Goal: Task Accomplishment & Management: Use online tool/utility

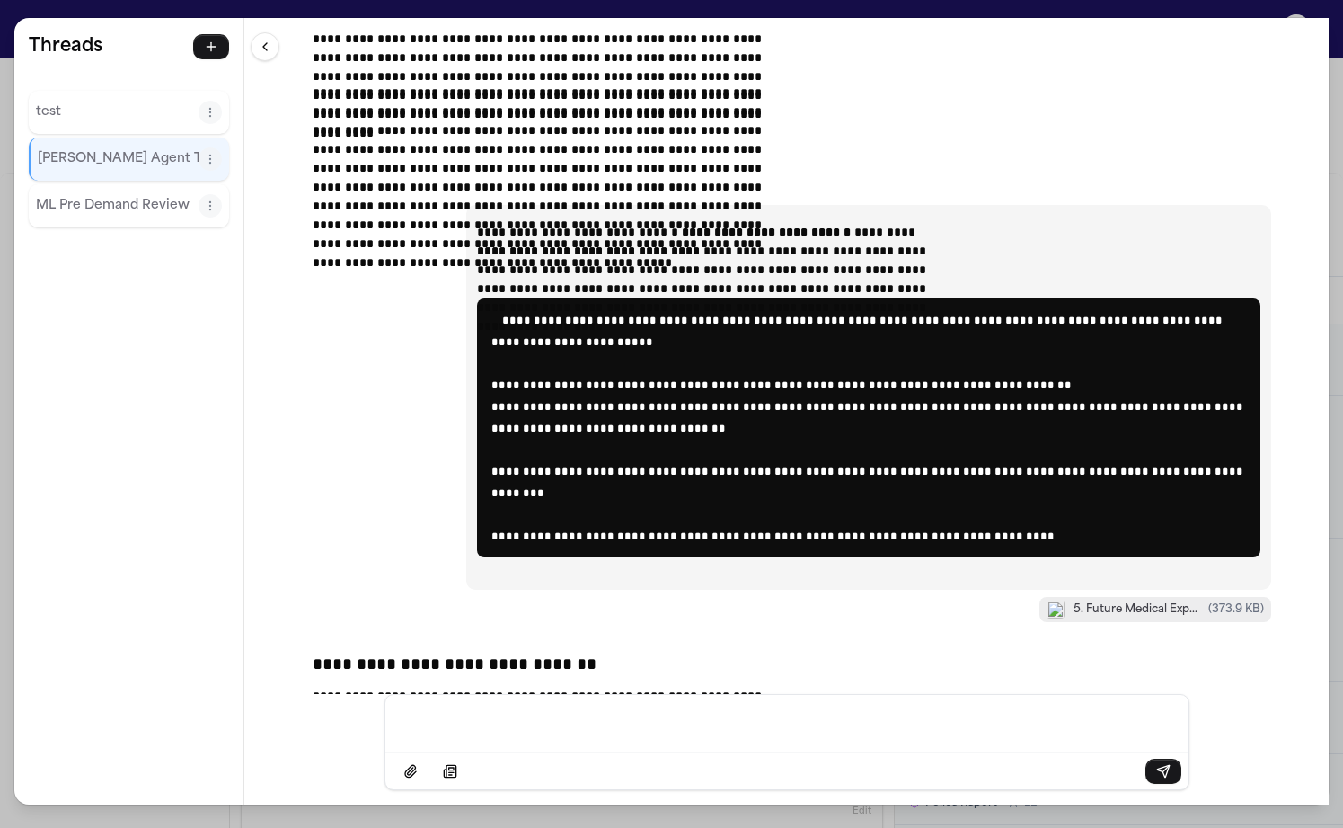
scroll to position [40299, 0]
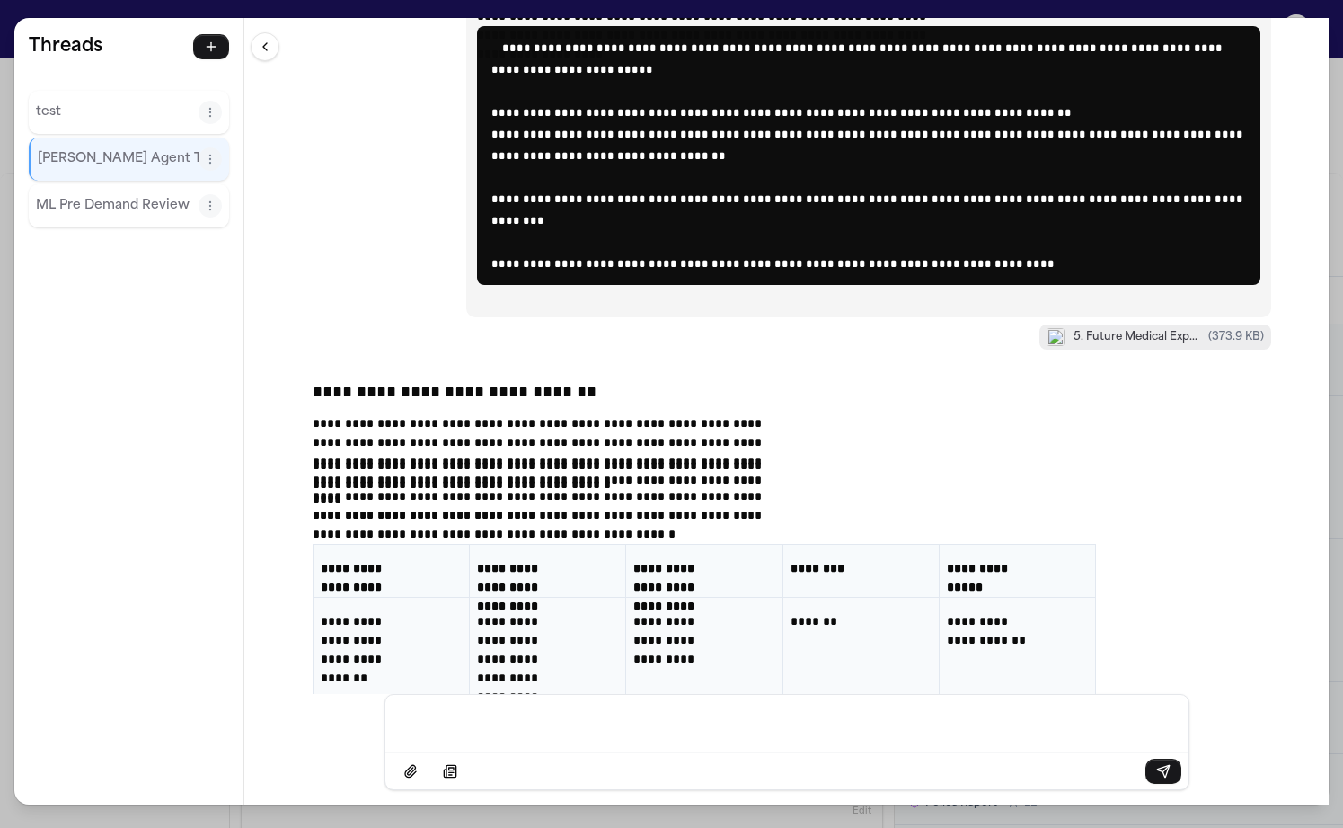
drag, startPoint x: 438, startPoint y: 103, endPoint x: 831, endPoint y: 564, distance: 606.2
copy div "**********"
click at [326, 166] on div "**********" at bounding box center [786, 356] width 1085 height 676
click at [281, 4] on div "**********" at bounding box center [671, 414] width 1343 height 828
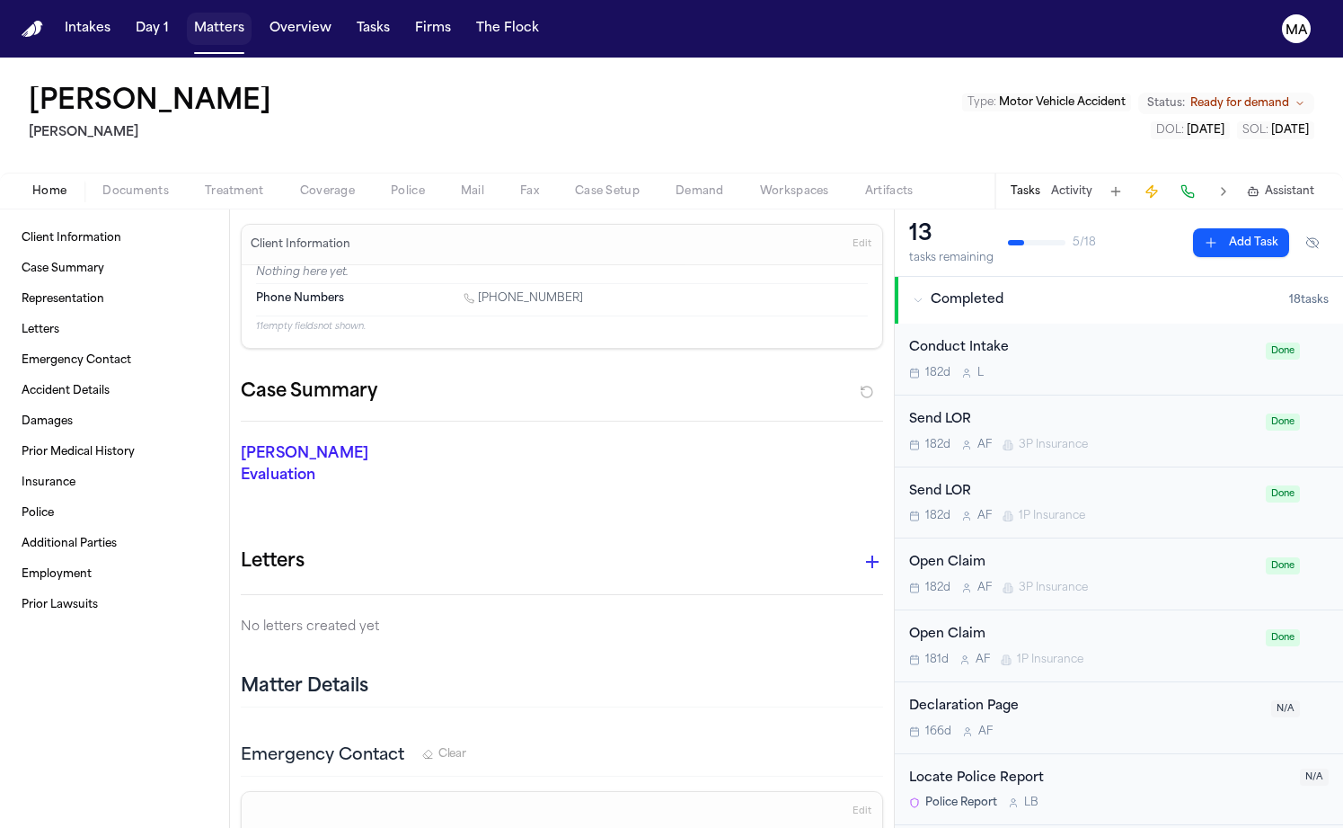
click at [187, 15] on button "Matters" at bounding box center [219, 29] width 65 height 32
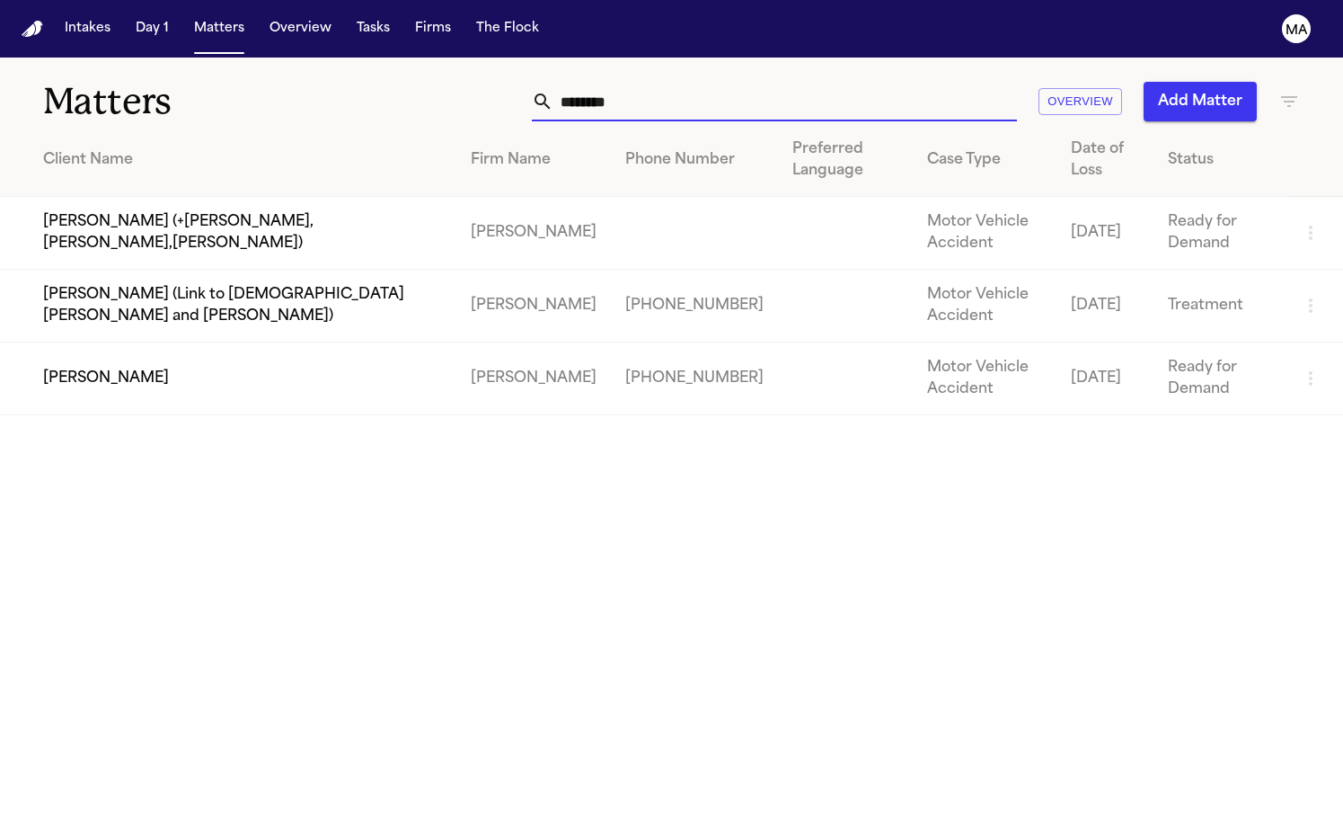
click at [885, 84] on input "********" at bounding box center [786, 102] width 464 height 40
drag, startPoint x: 939, startPoint y: 79, endPoint x: 732, endPoint y: 92, distance: 208.0
click at [732, 92] on div "******** Overview Add Matter" at bounding box center [847, 102] width 907 height 40
drag, startPoint x: 861, startPoint y: 77, endPoint x: 796, endPoint y: 81, distance: 64.8
click at [796, 82] on div "********" at bounding box center [774, 102] width 485 height 40
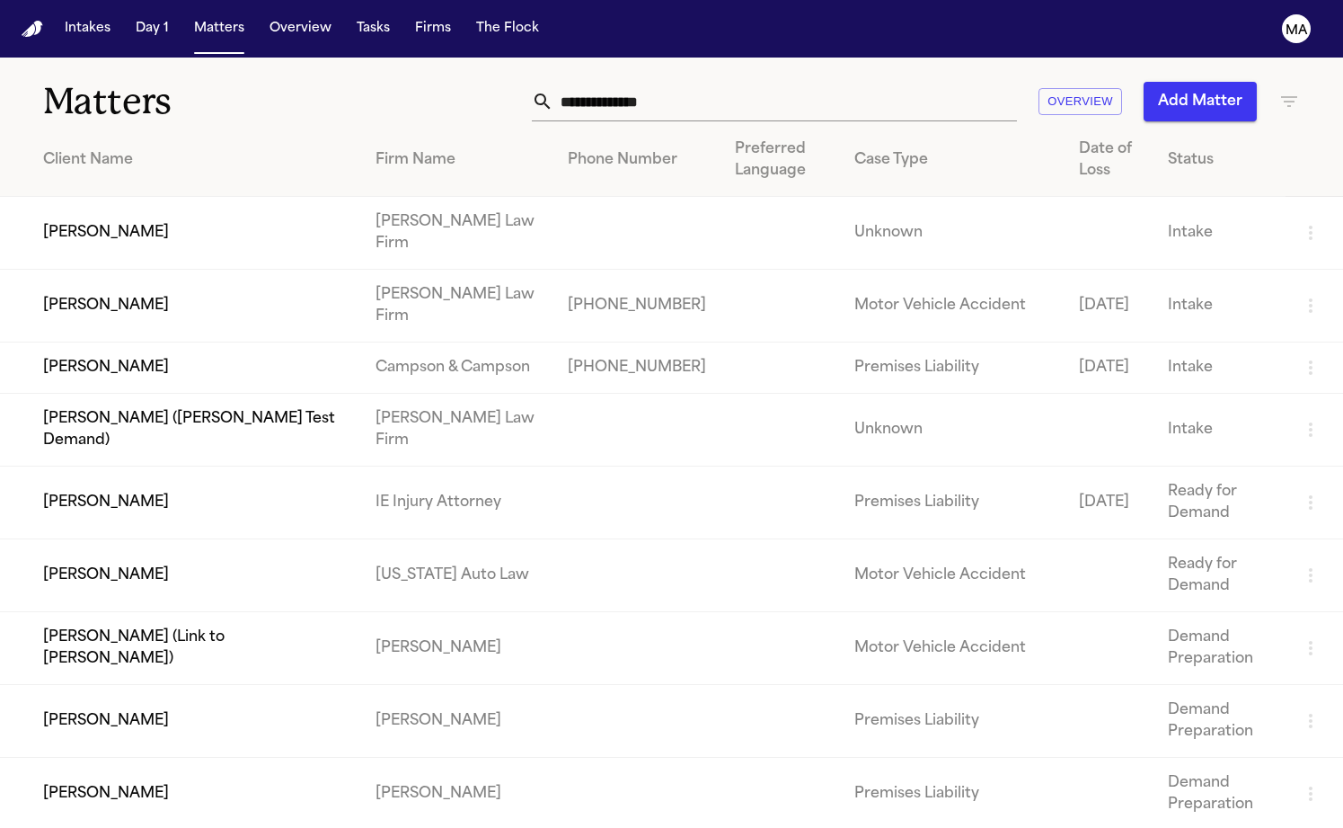
click at [912, 83] on input "text" at bounding box center [786, 102] width 464 height 40
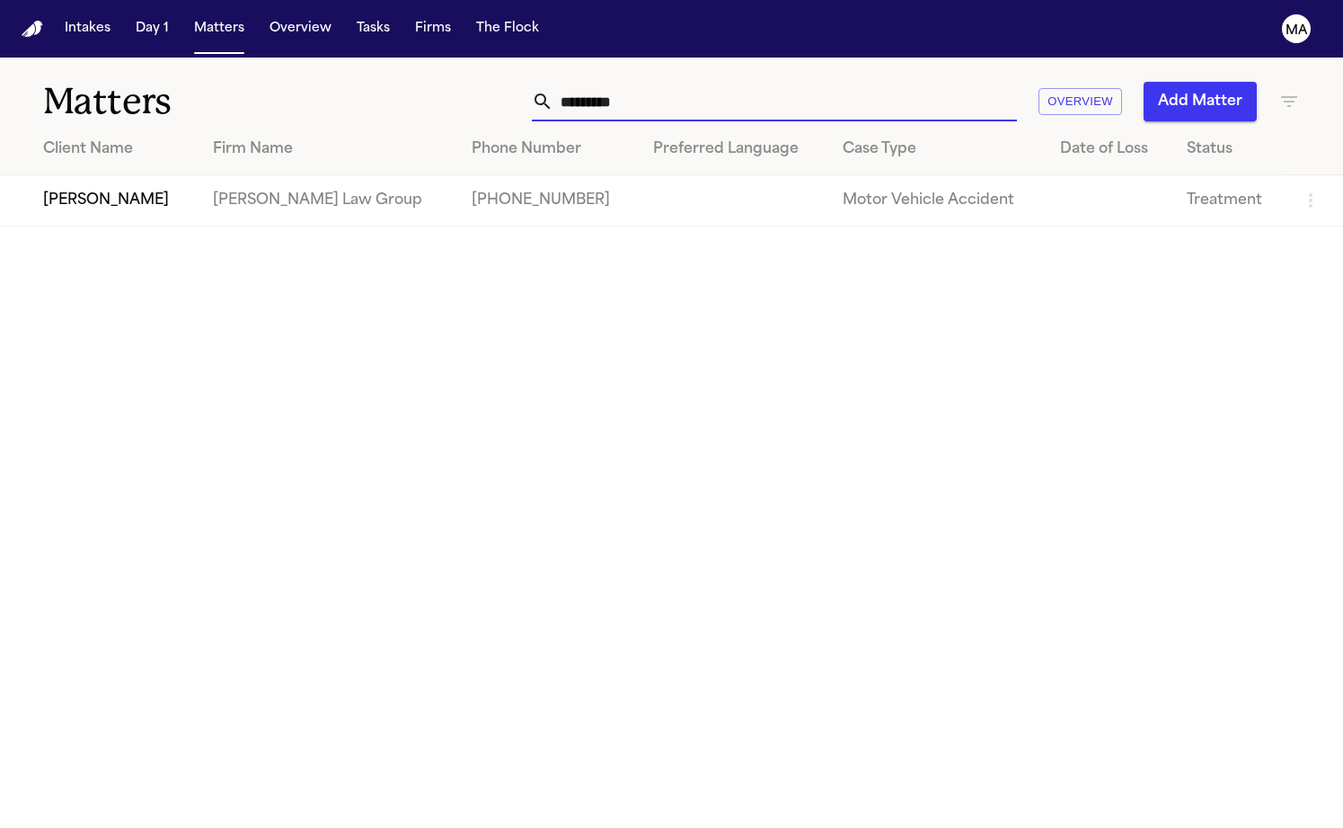
type input "*********"
click at [199, 175] on td "[PERSON_NAME]" at bounding box center [99, 200] width 199 height 51
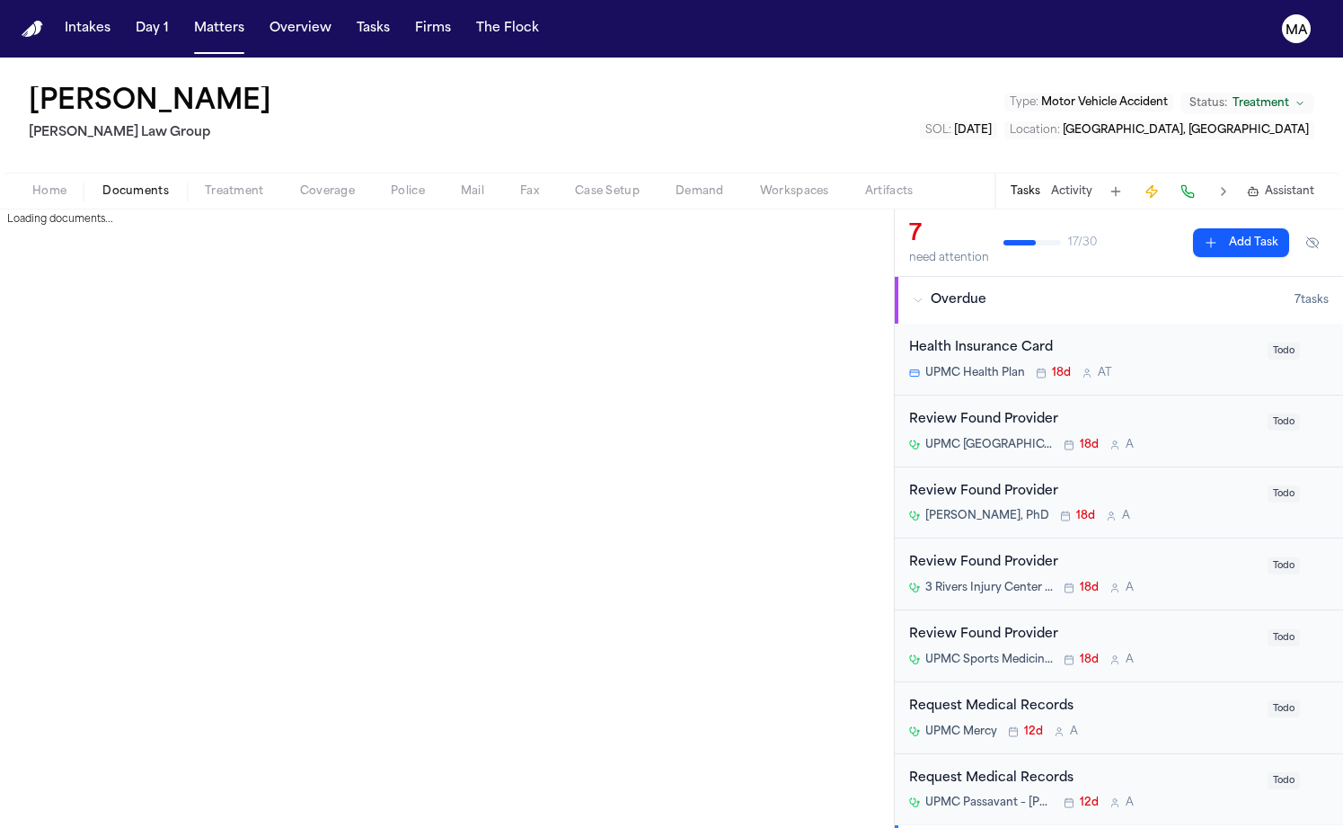
click at [109, 184] on span "Documents" at bounding box center [135, 191] width 67 height 14
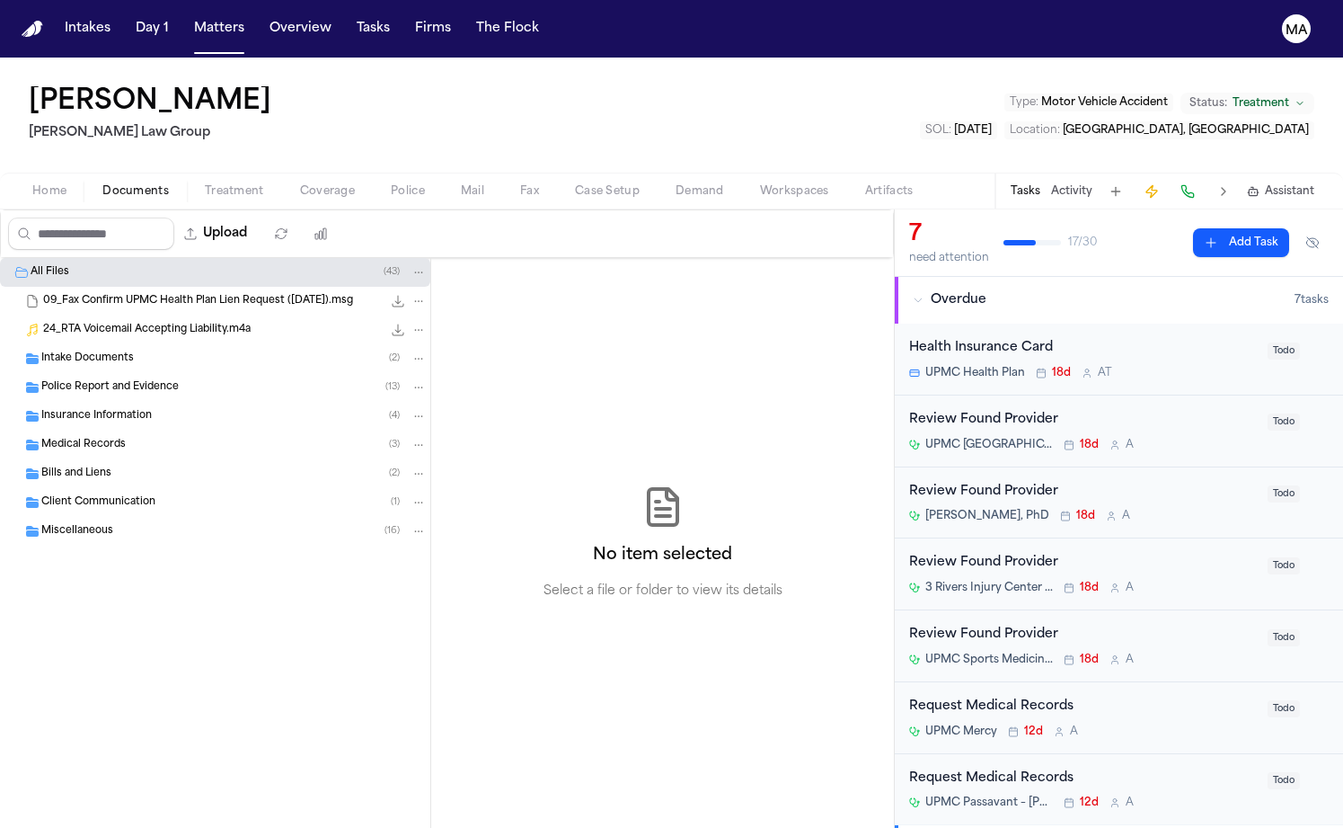
click at [1300, 184] on span "Assistant" at bounding box center [1289, 191] width 49 height 14
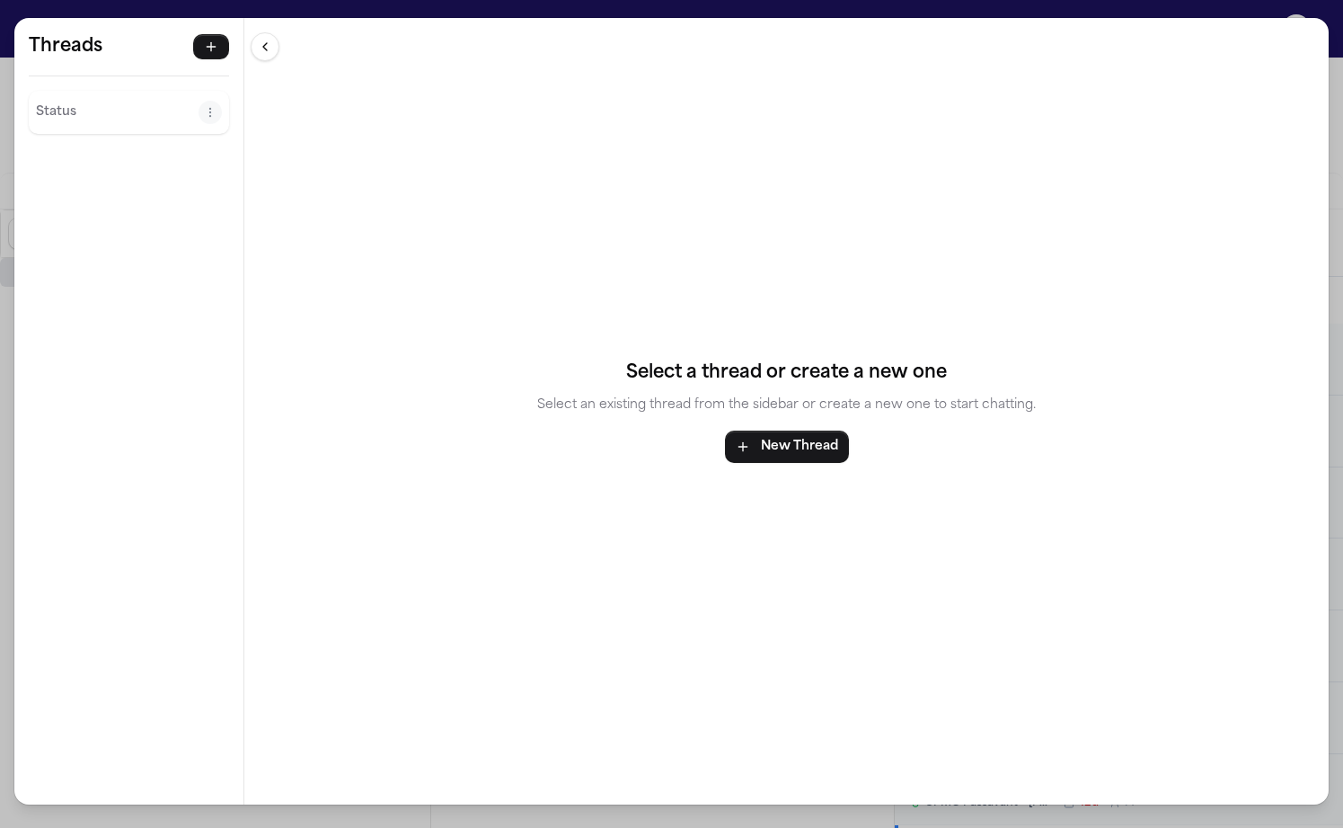
click at [1072, 9] on div "Threads Status Threads Status Select a thread or create a new one Select an exi…" at bounding box center [671, 414] width 1343 height 828
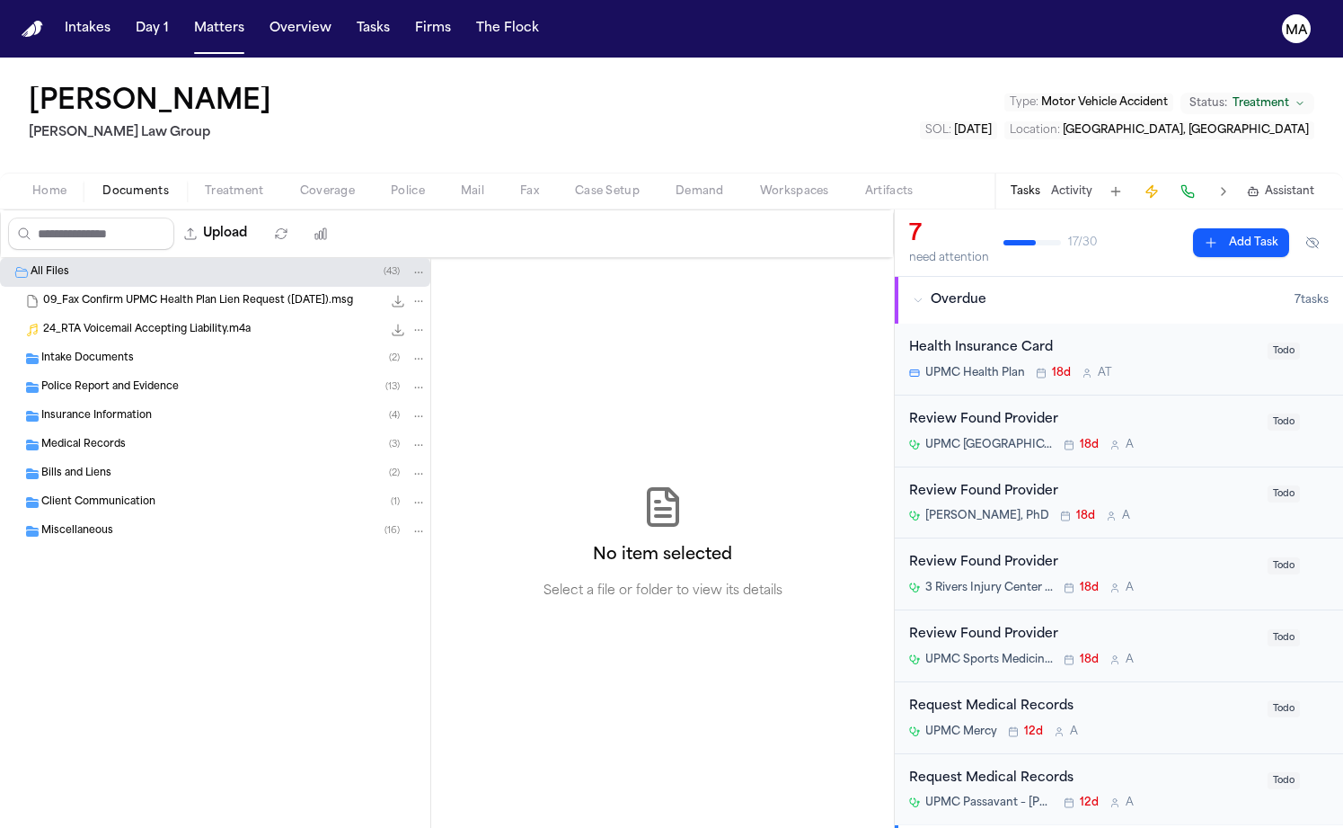
click at [1093, 184] on button "Activity" at bounding box center [1071, 191] width 41 height 14
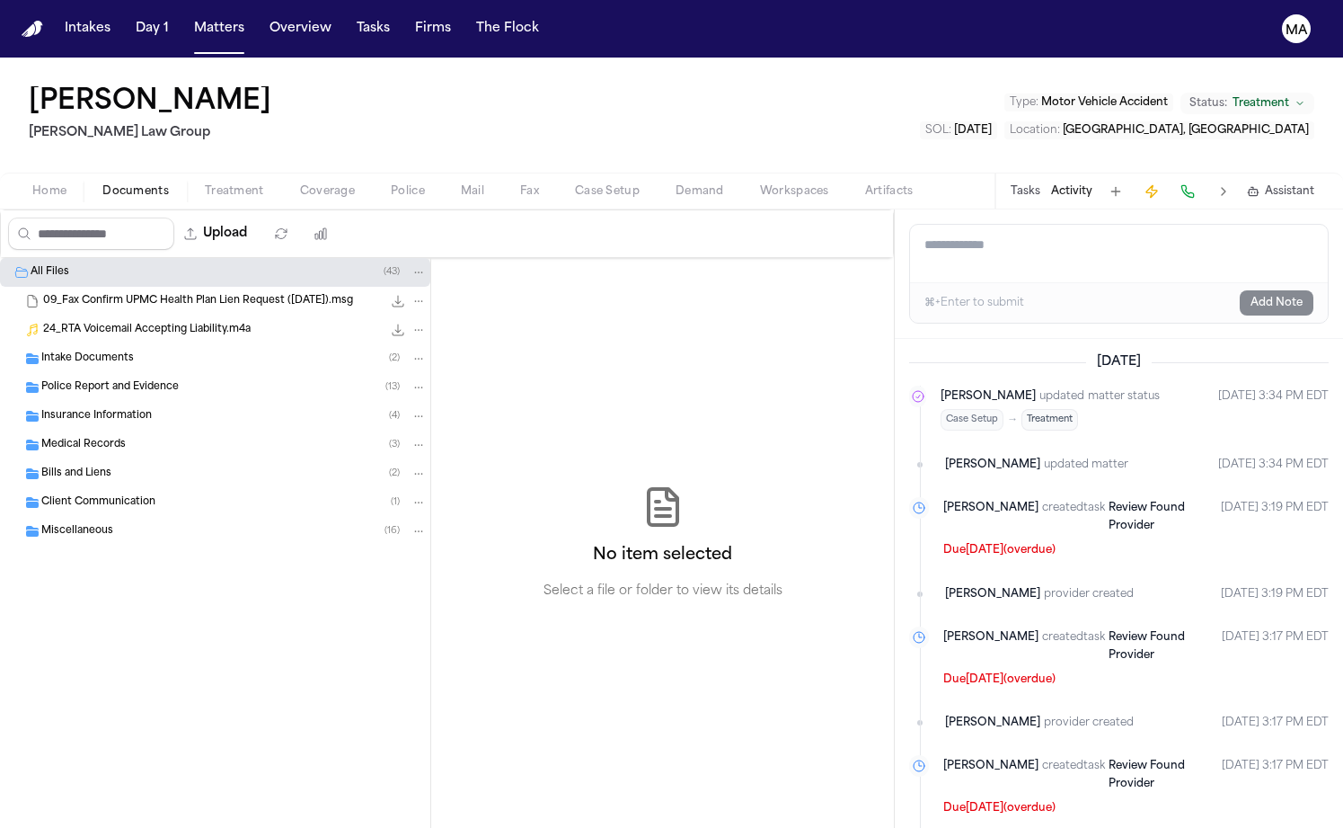
click at [1042, 225] on textarea "Add a note to this matter" at bounding box center [1119, 254] width 418 height 58
paste textarea "**********"
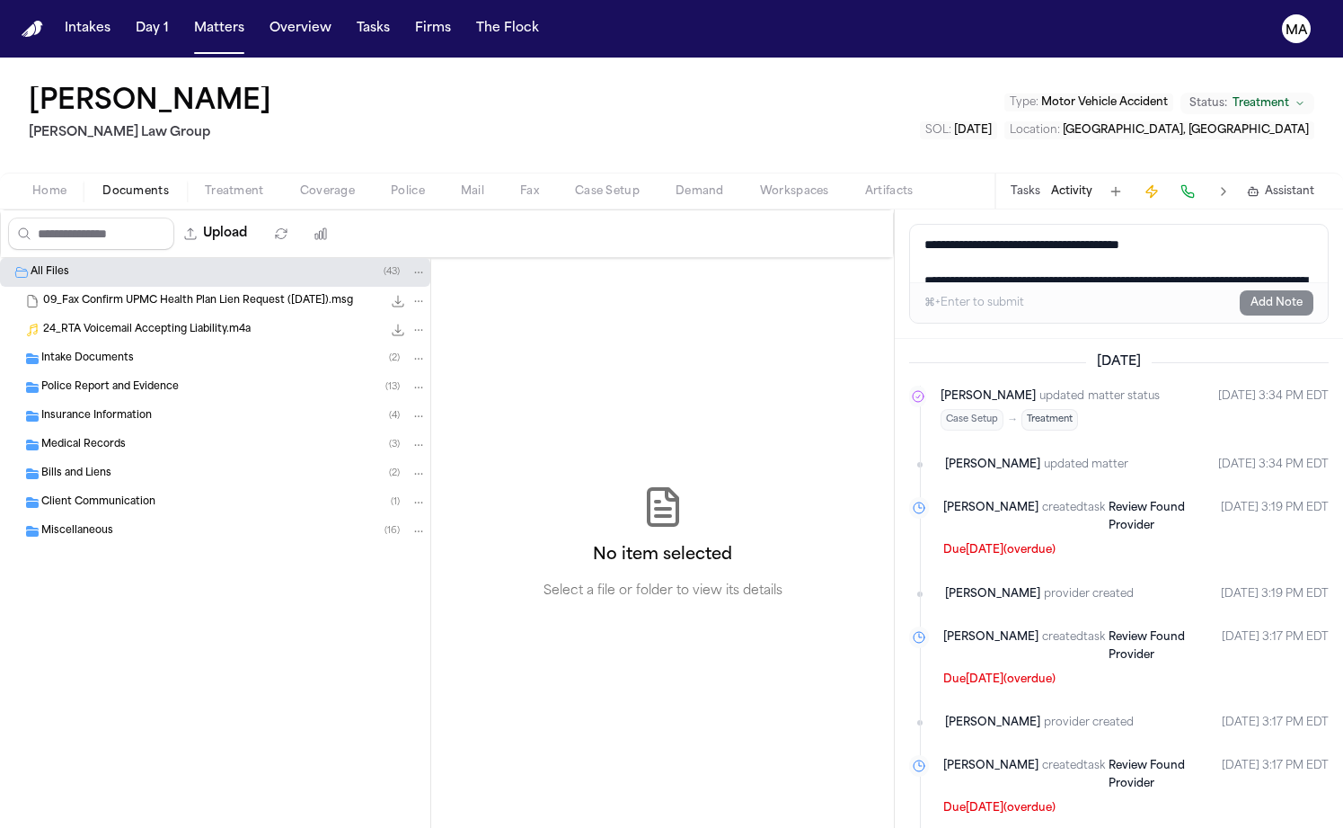
scroll to position [131, 0]
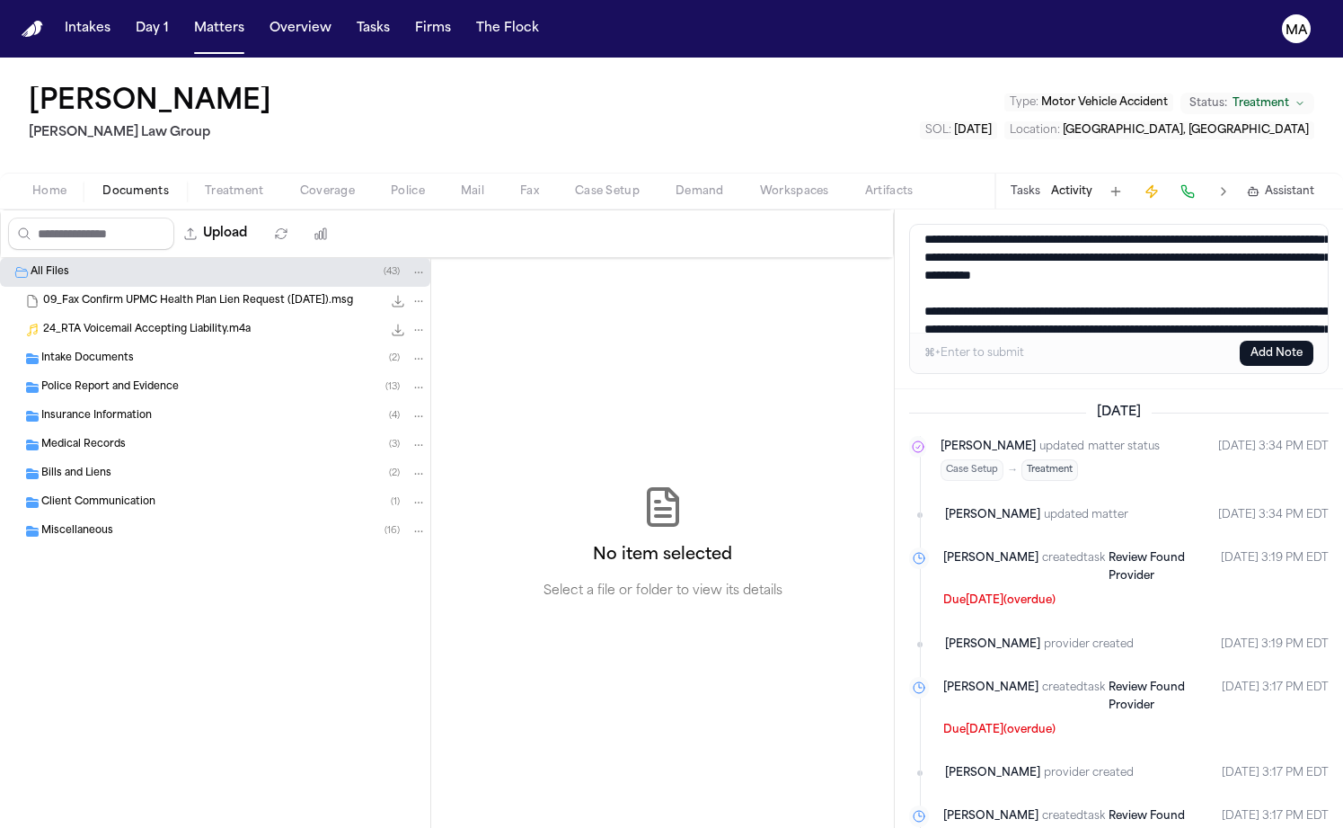
type textarea "**********"
click at [1309, 341] on button "Add Note" at bounding box center [1277, 353] width 74 height 25
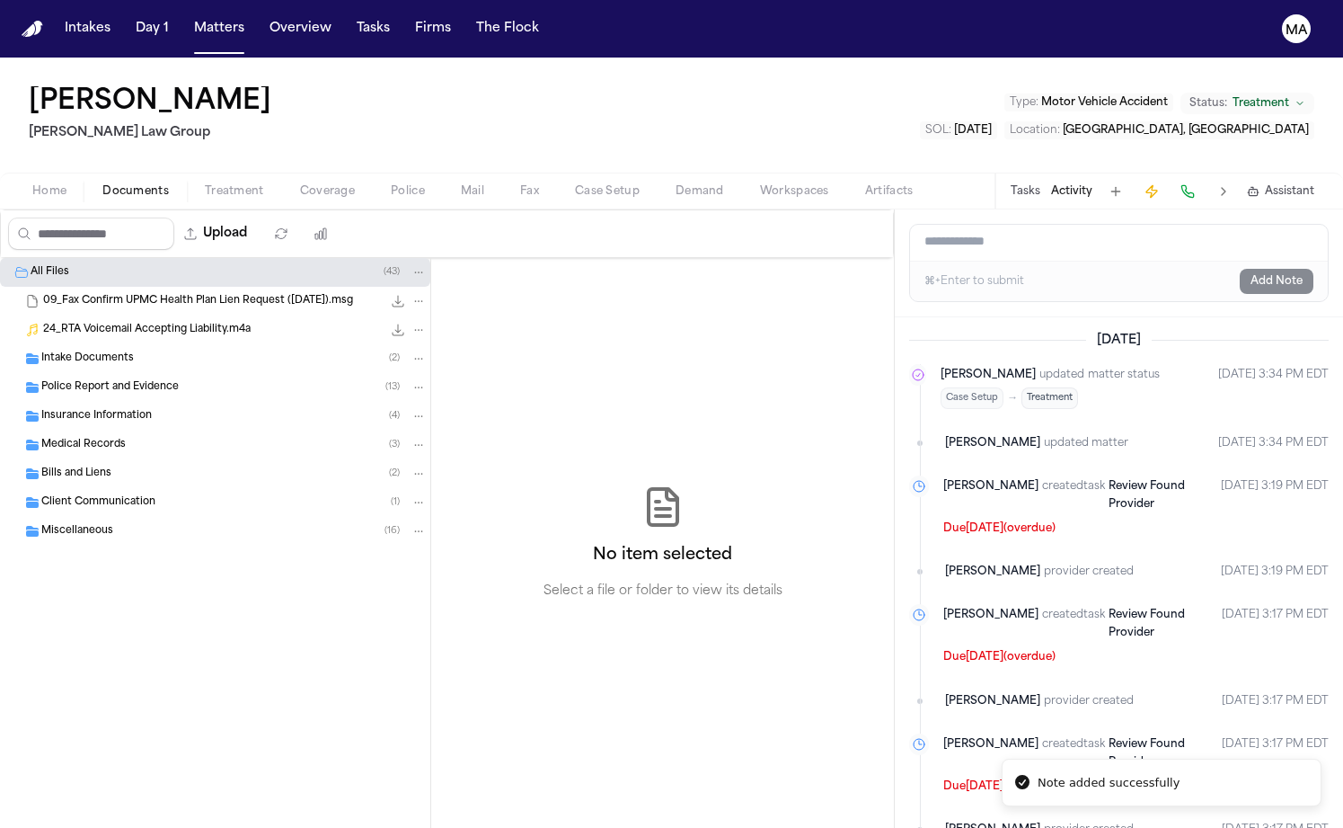
scroll to position [0, 0]
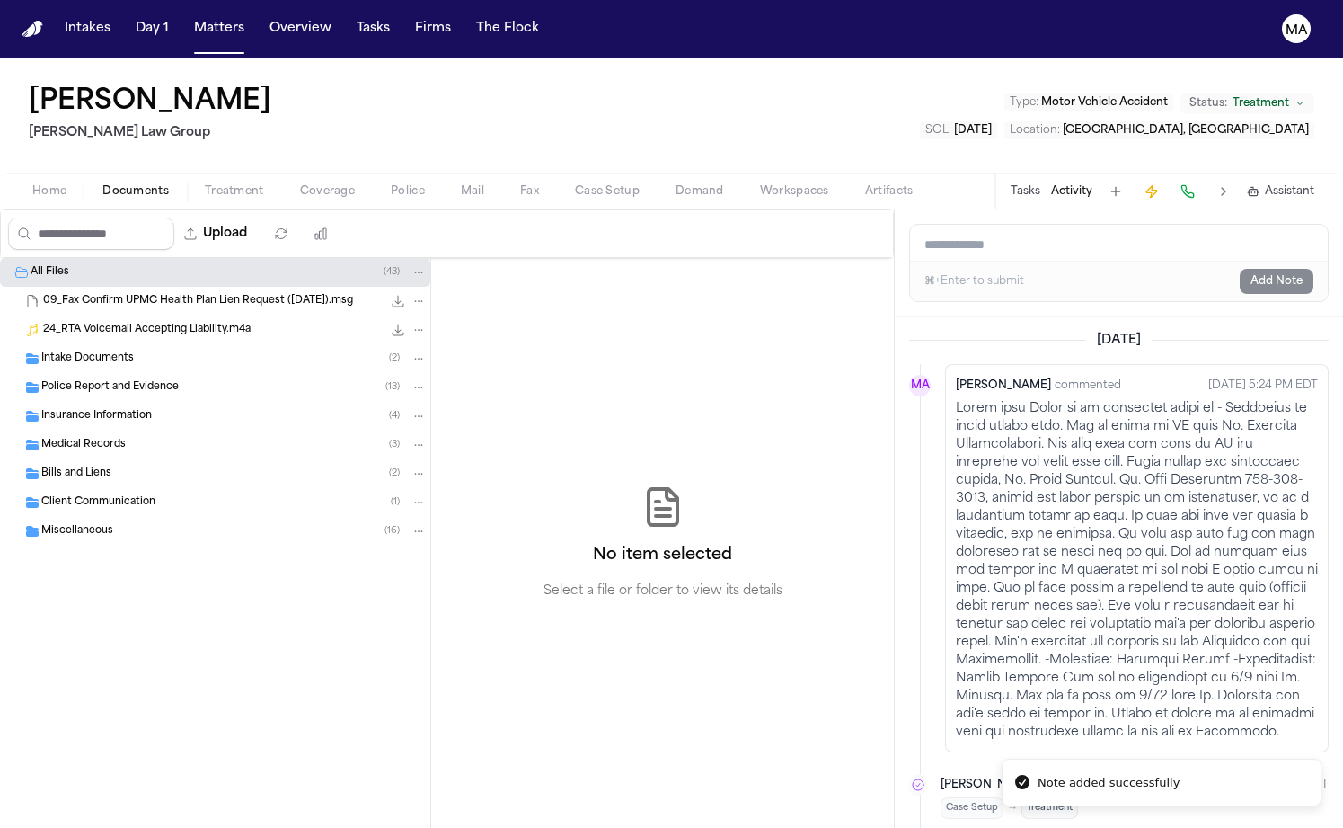
click at [205, 184] on span "Treatment" at bounding box center [234, 191] width 59 height 14
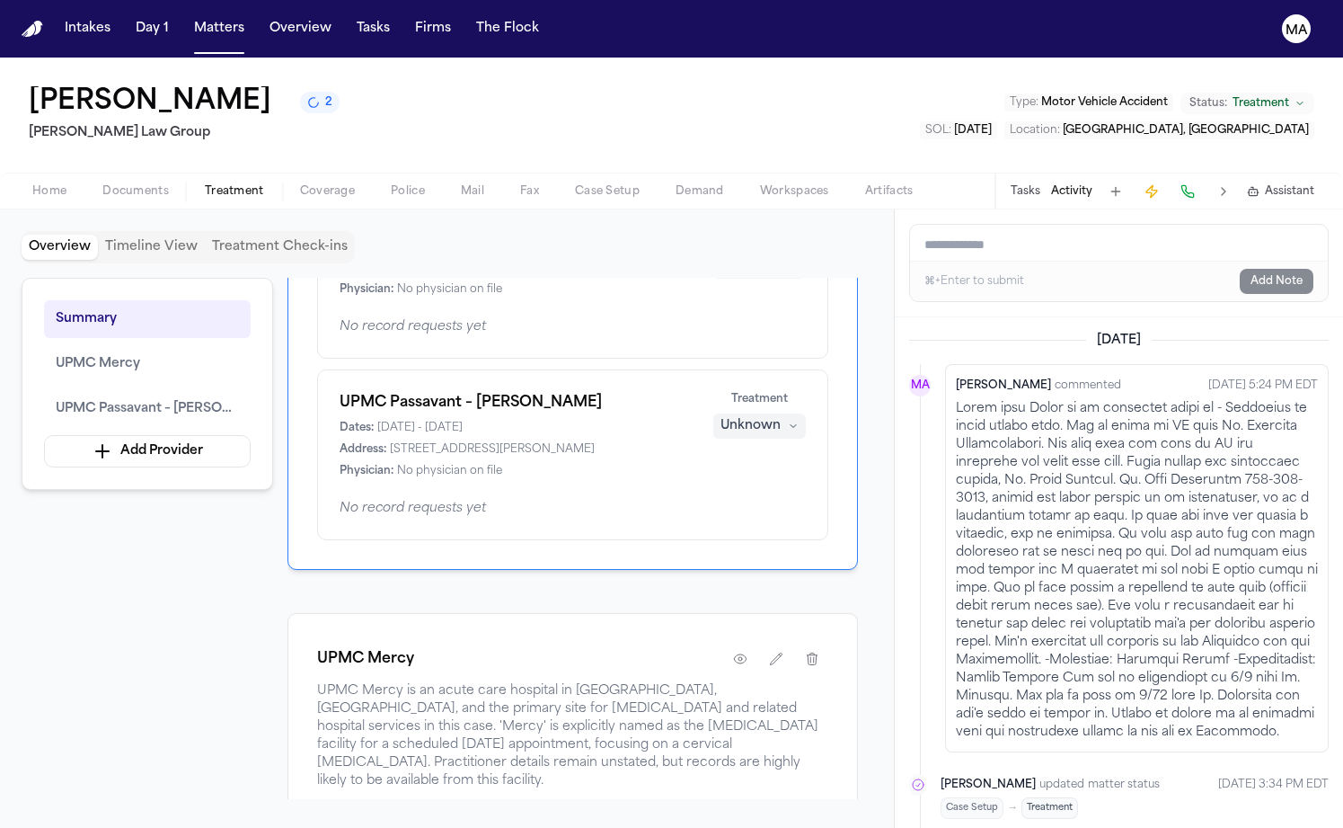
scroll to position [99, 0]
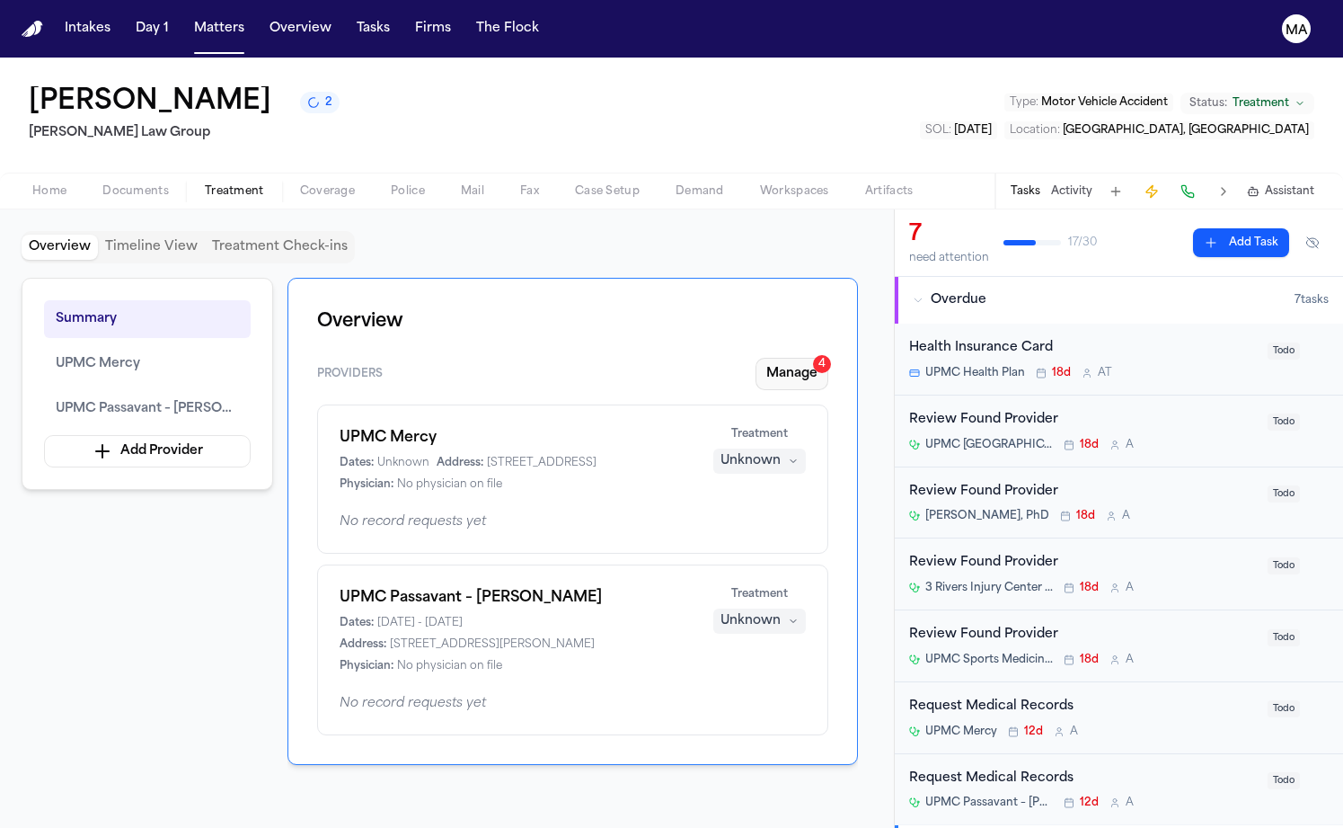
click at [829, 358] on button "Manage 4" at bounding box center [792, 374] width 73 height 32
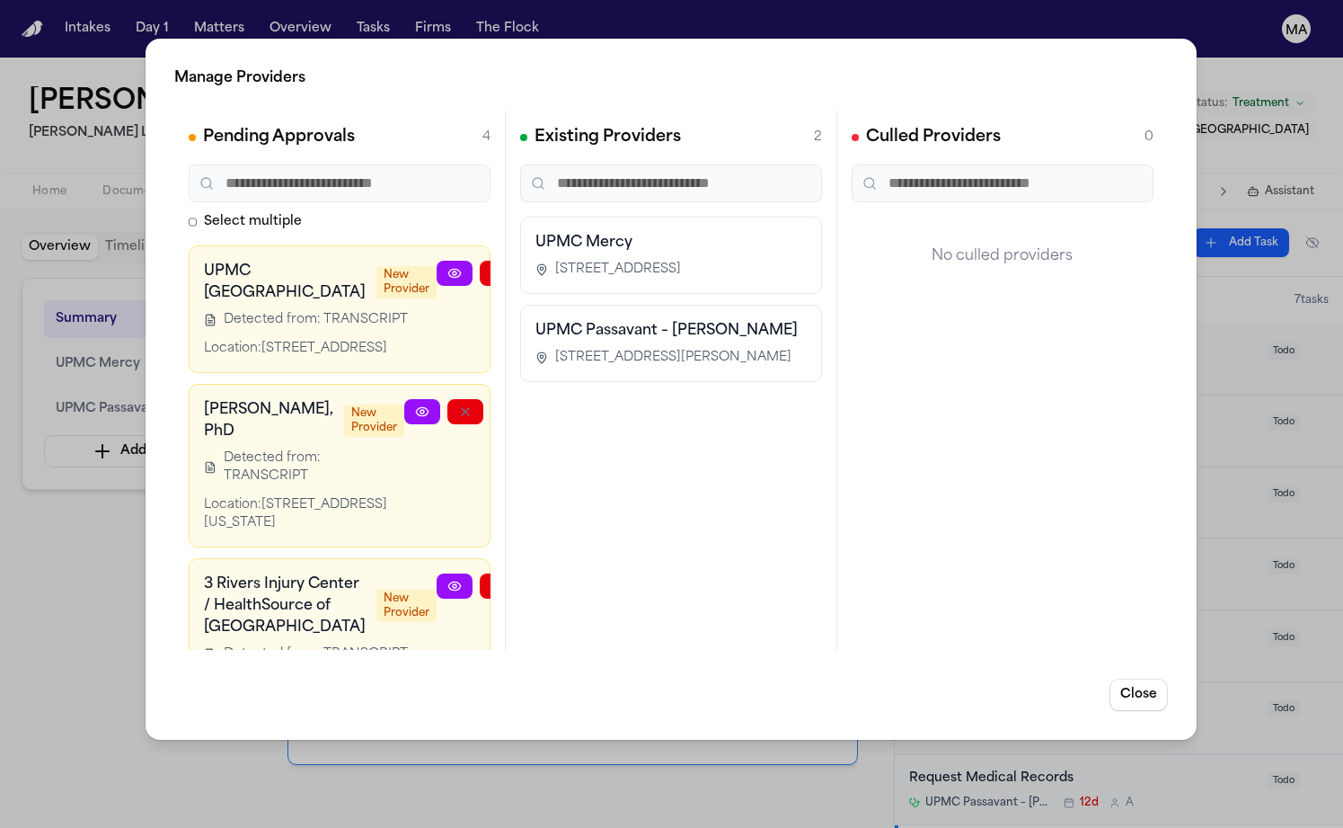
click at [383, 536] on div "Pending Approvals 4 Select multiple UPMC Western Psychiatric Hospital New Provi…" at bounding box center [340, 380] width 332 height 539
click at [577, 266] on icon "button" at bounding box center [584, 273] width 14 height 14
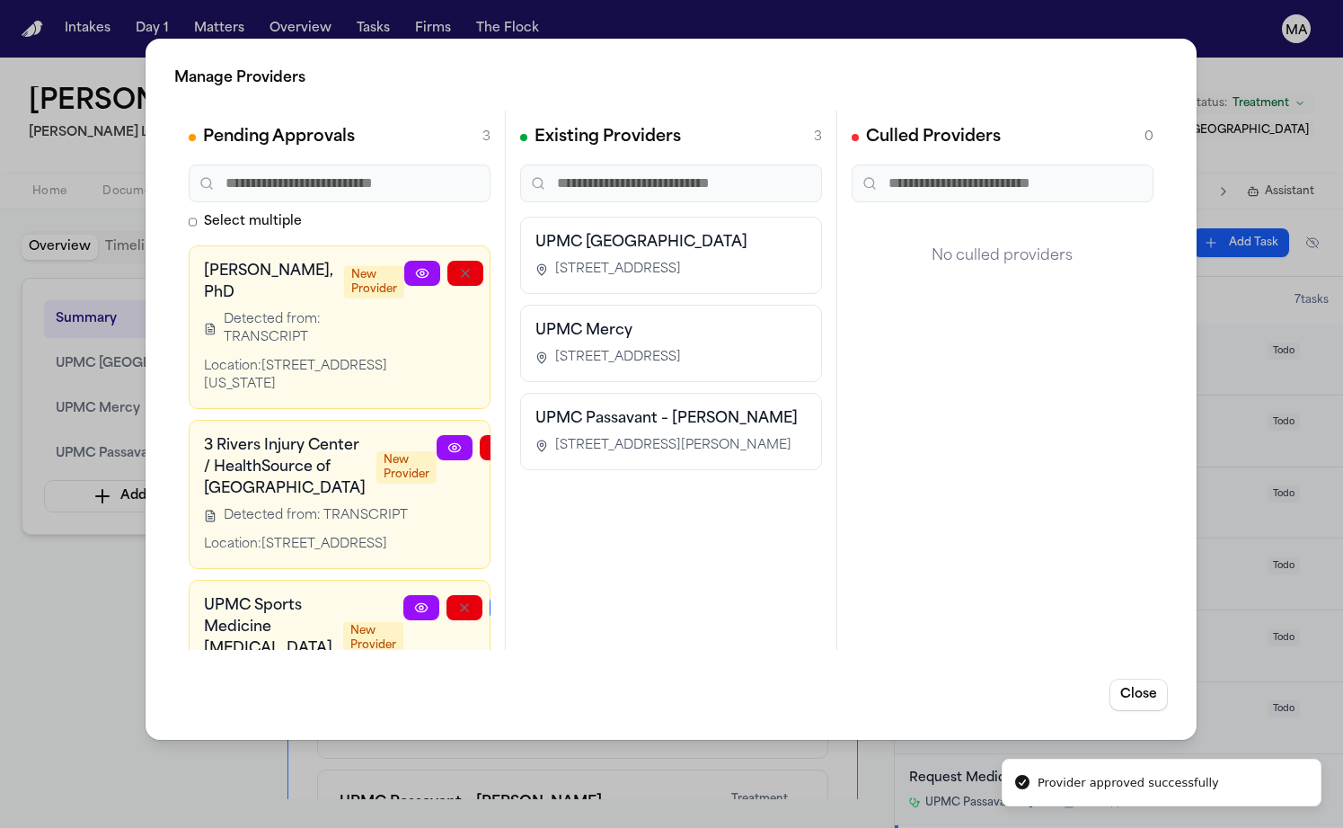
click at [566, 435] on button "button" at bounding box center [584, 447] width 36 height 25
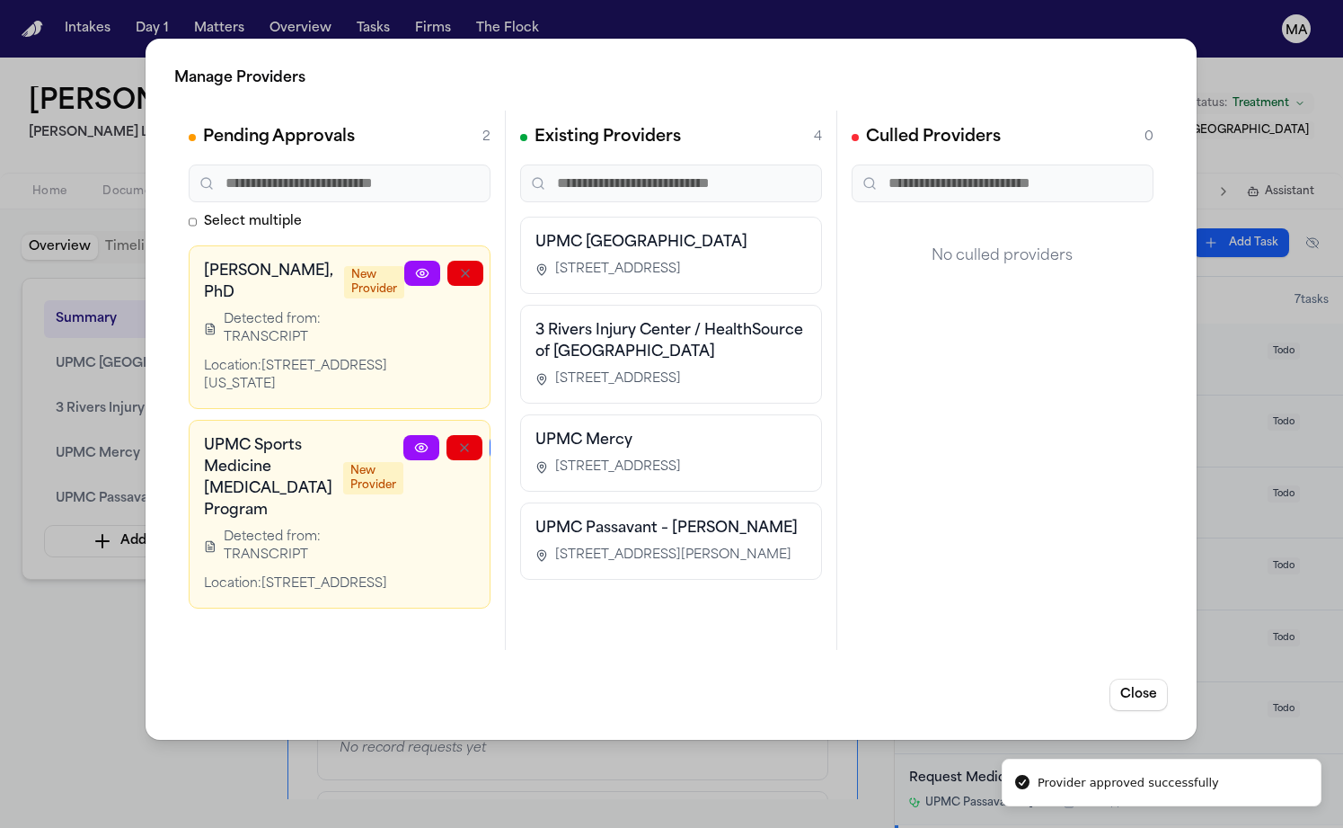
click at [533, 435] on button "button" at bounding box center [551, 447] width 36 height 25
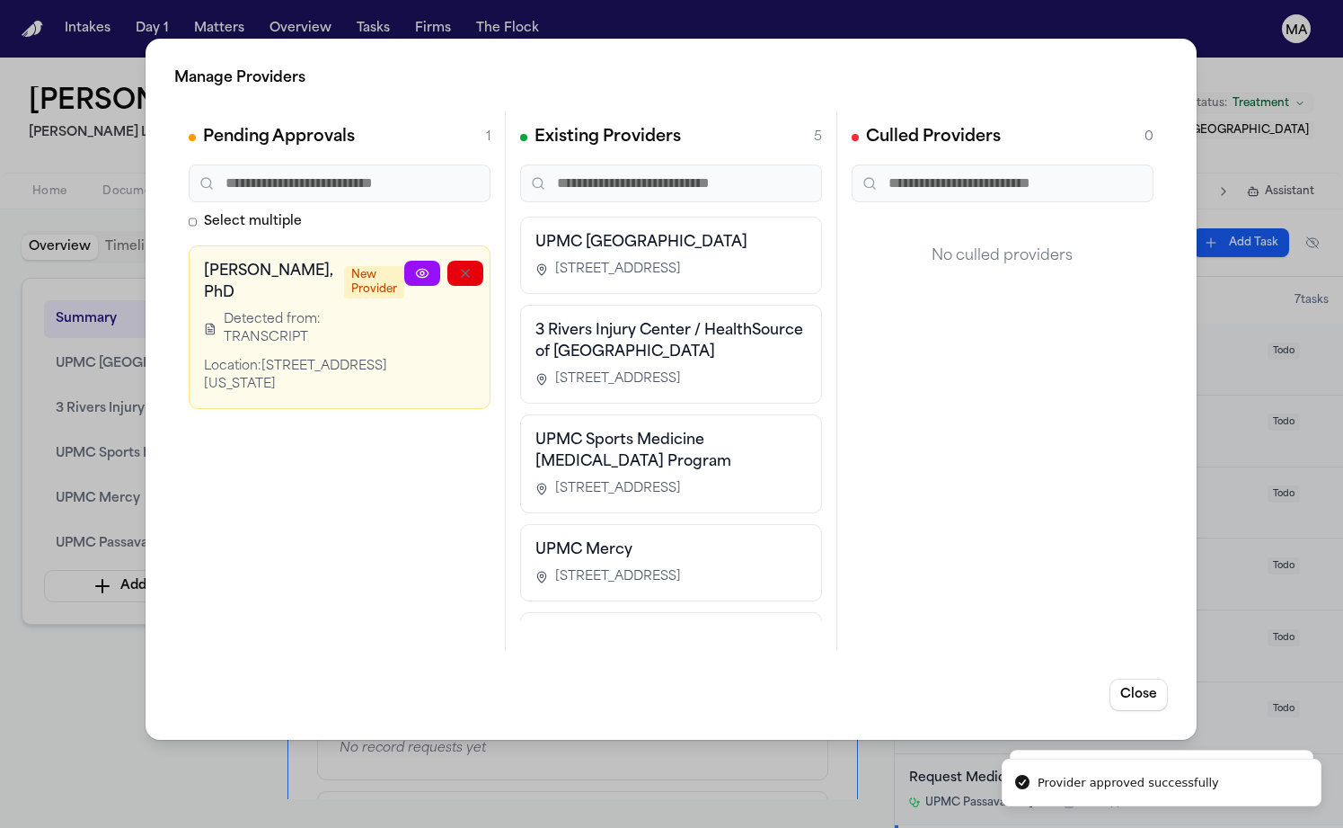
click at [641, 451] on div "Existing Providers 5 UPMC Western Psychiatric Hospital 3811 O'Hara Street, Pitt…" at bounding box center [672, 380] width 332 height 539
click at [83, 483] on div "Manage Providers Pending Approvals 1 Select multiple Dr. Patricia K. Dobosh, Ph…" at bounding box center [671, 414] width 1343 height 828
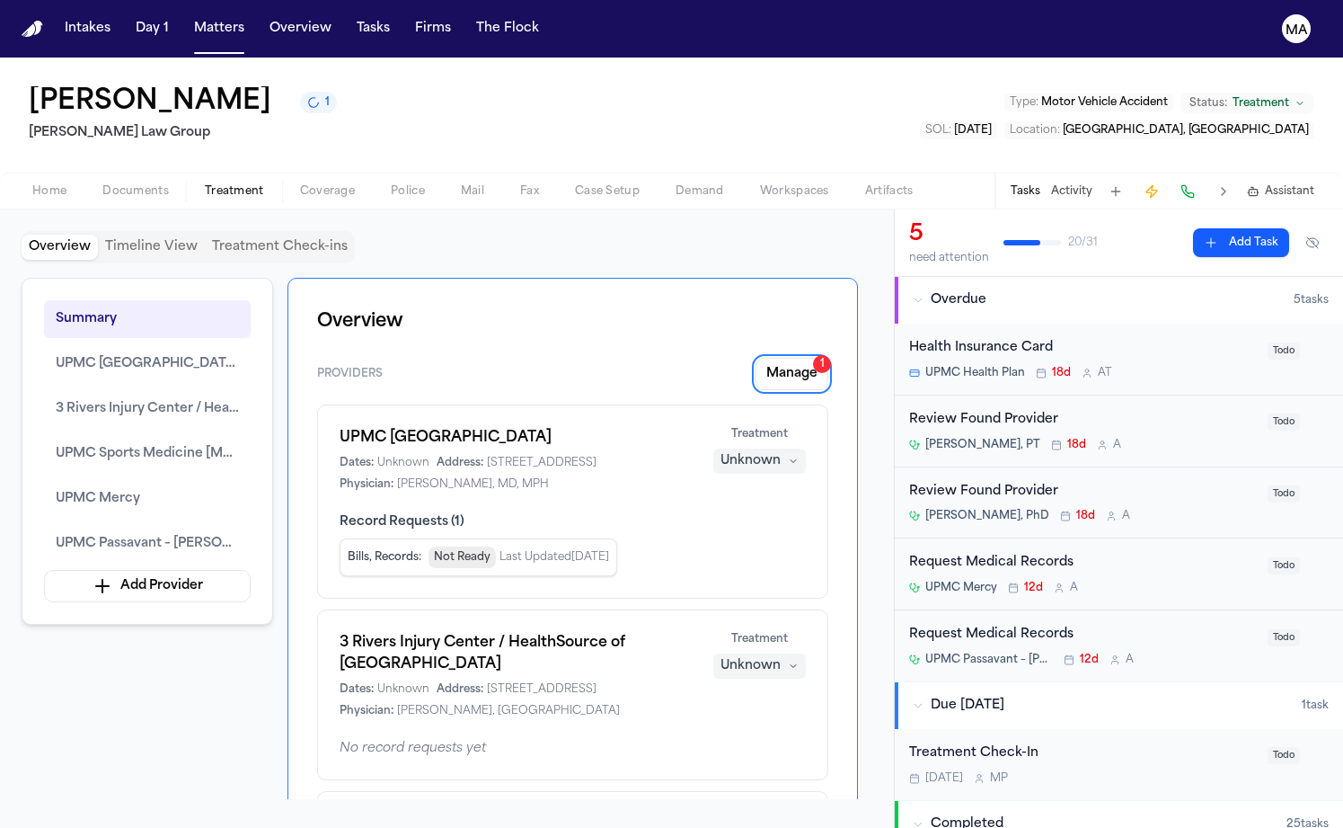
click at [263, 83] on div "Karen Depperman 1 Romanow Law Group Type : Motor Vehicle Accident Status: Treat…" at bounding box center [671, 115] width 1343 height 115
click at [187, 18] on button "Matters" at bounding box center [219, 29] width 65 height 32
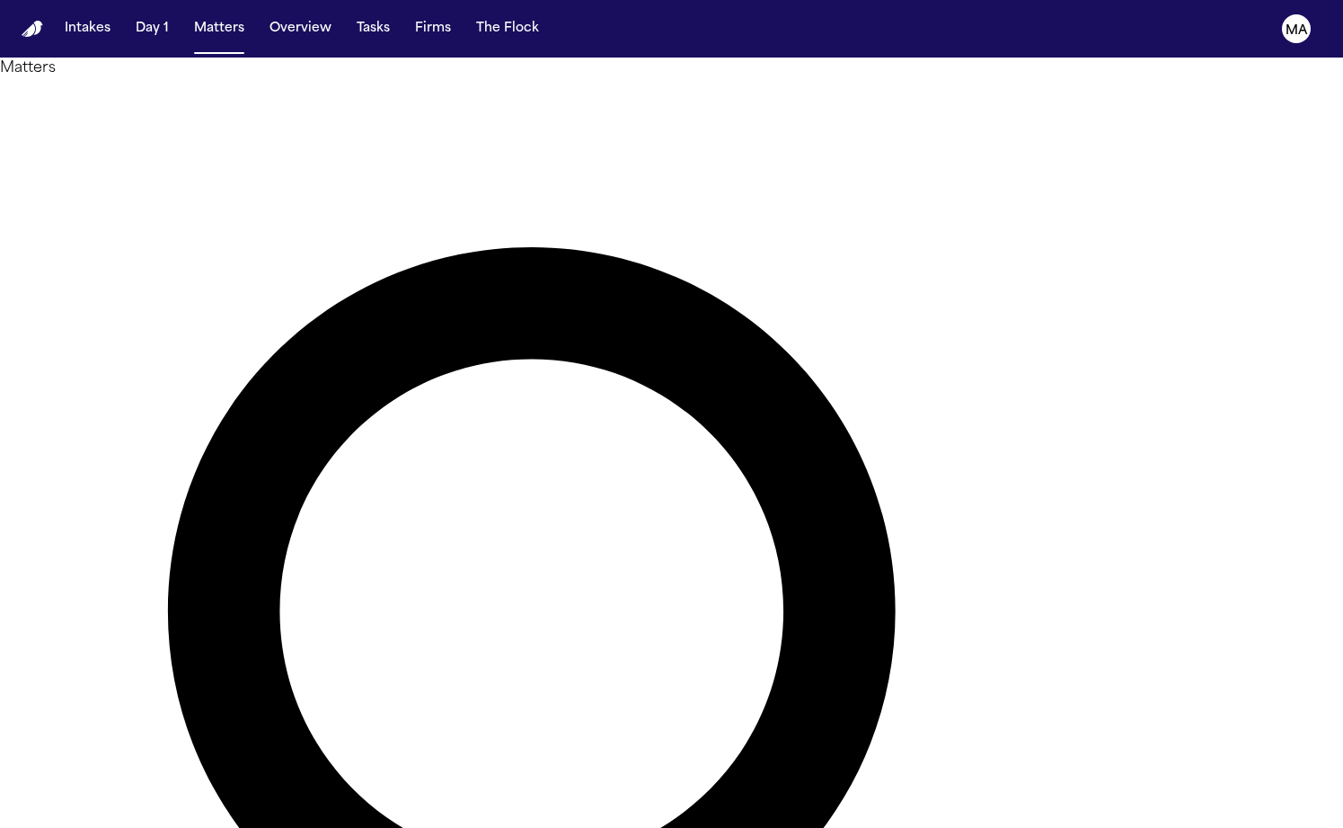
type input "**********"
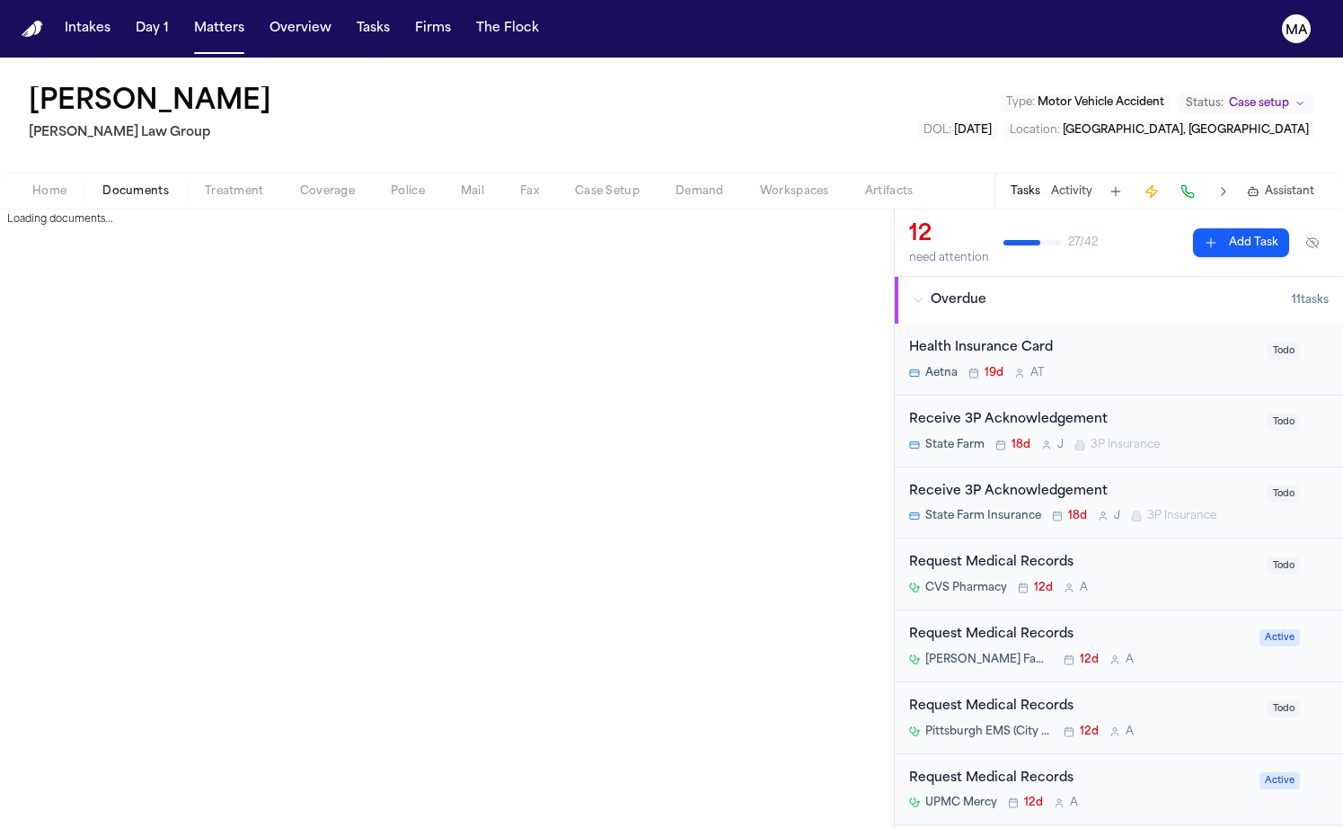
click at [112, 200] on span "button" at bounding box center [136, 201] width 88 height 2
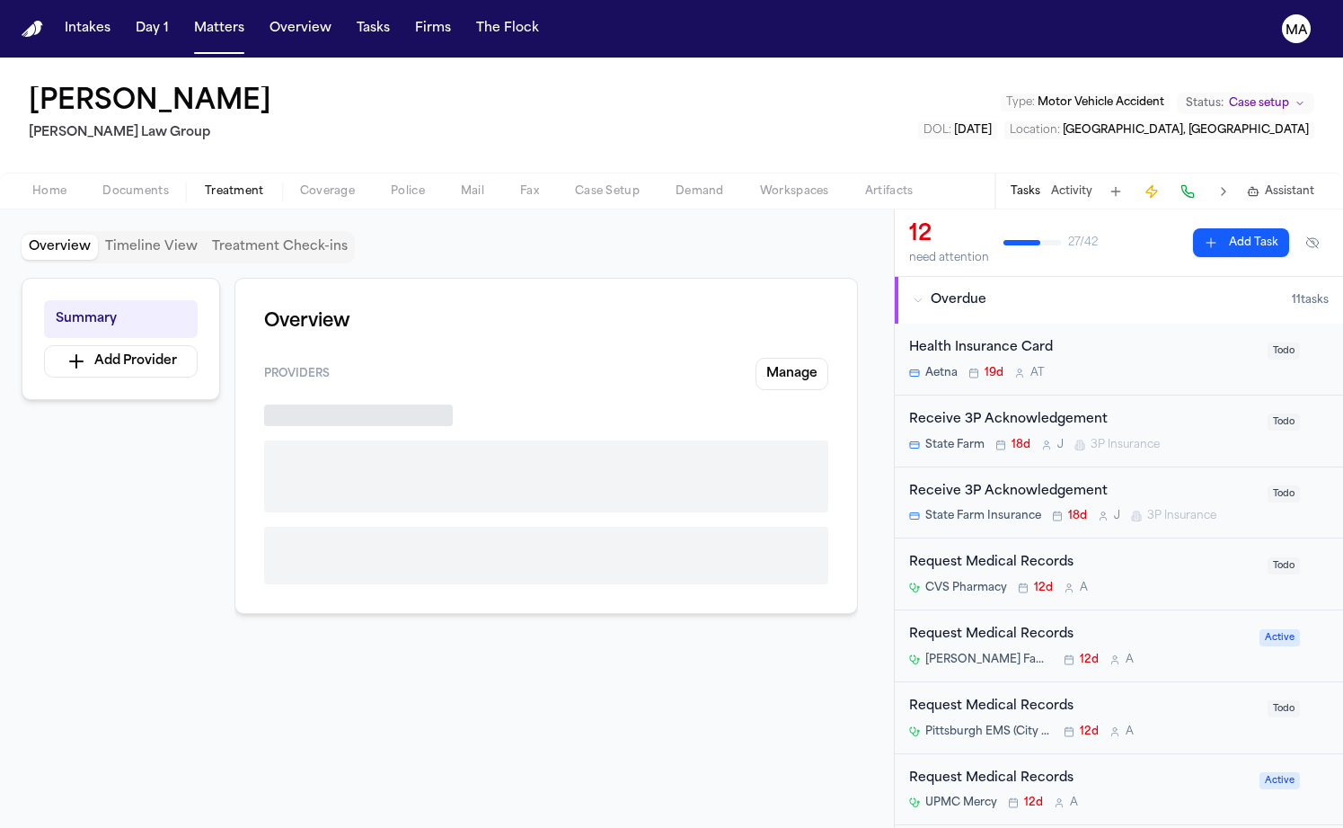
click at [205, 184] on span "Treatment" at bounding box center [234, 191] width 59 height 14
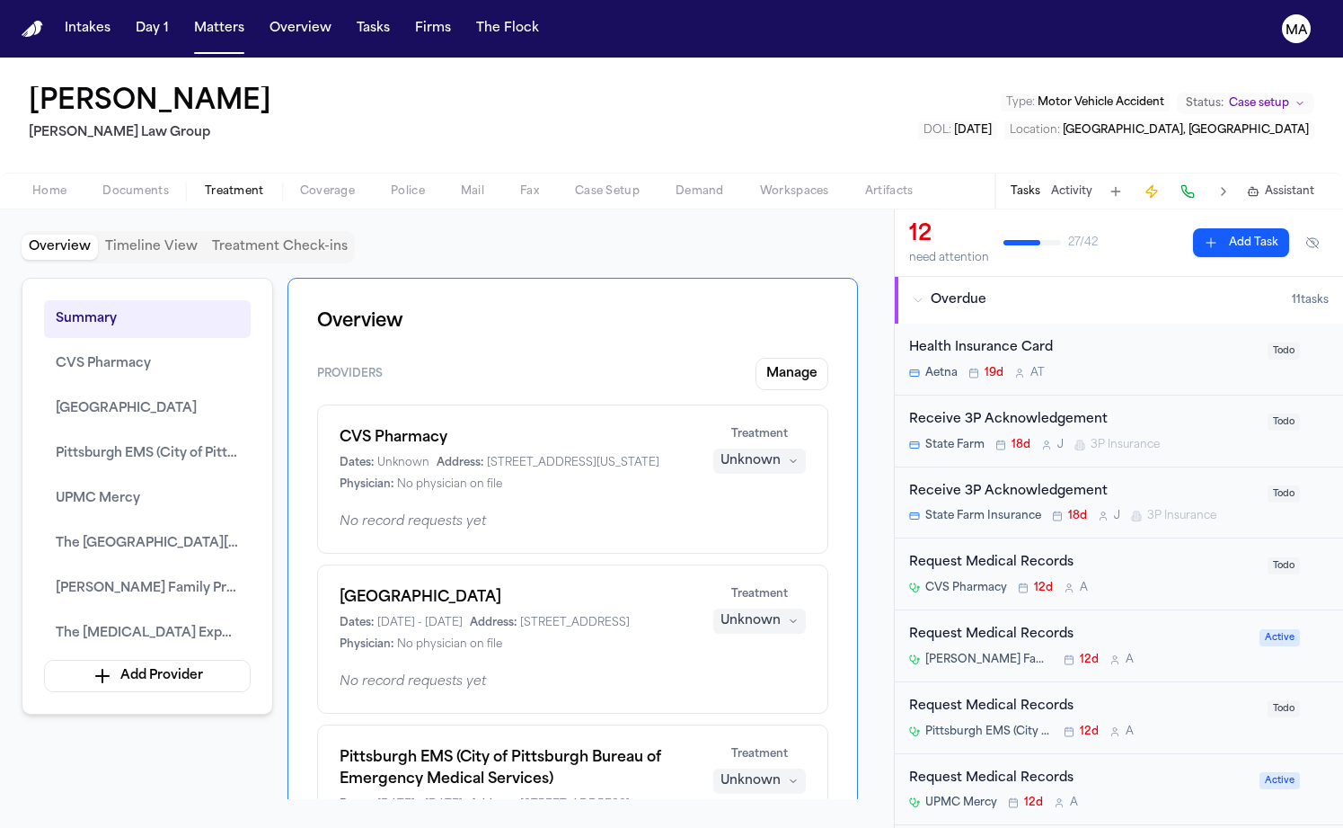
click at [102, 184] on span "Documents" at bounding box center [135, 191] width 67 height 14
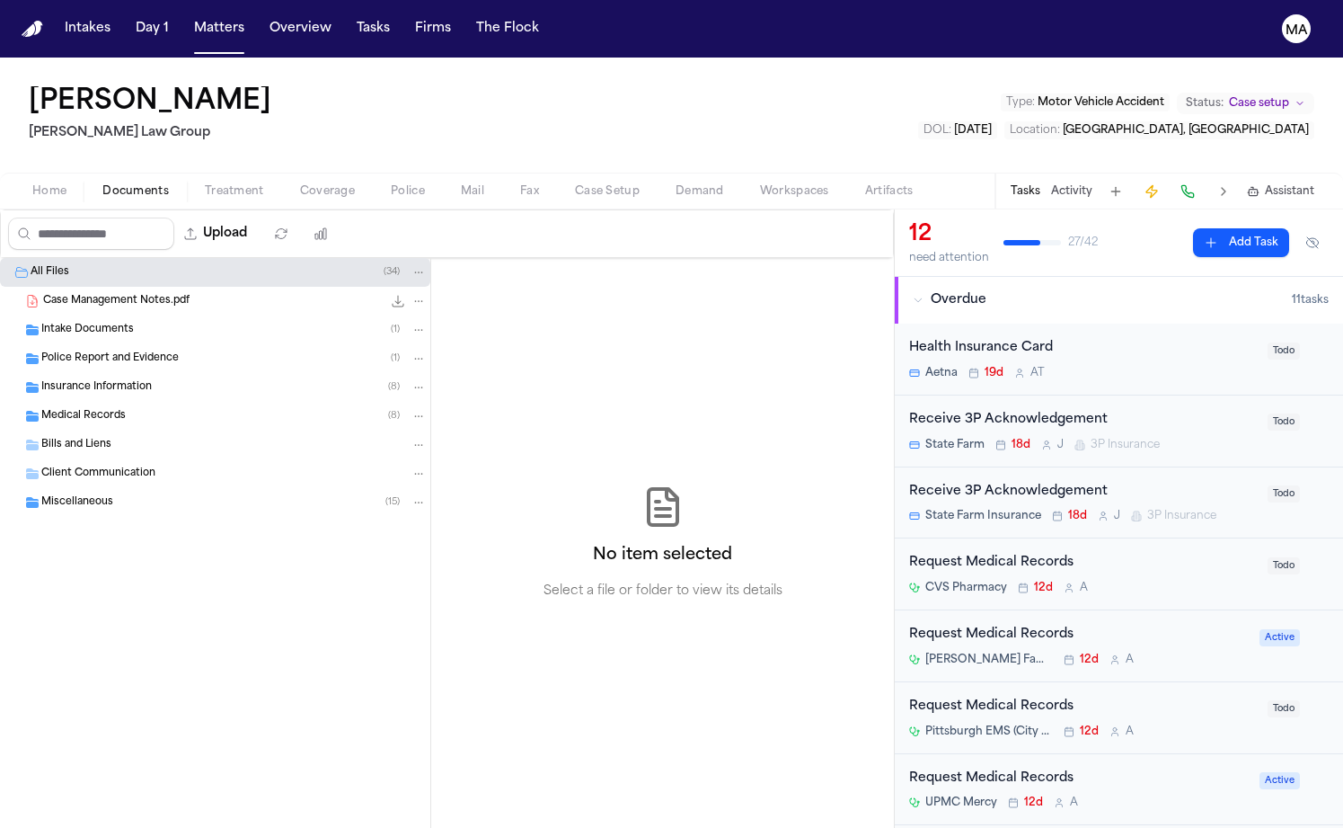
click at [118, 380] on span "Insurance Information" at bounding box center [96, 387] width 111 height 15
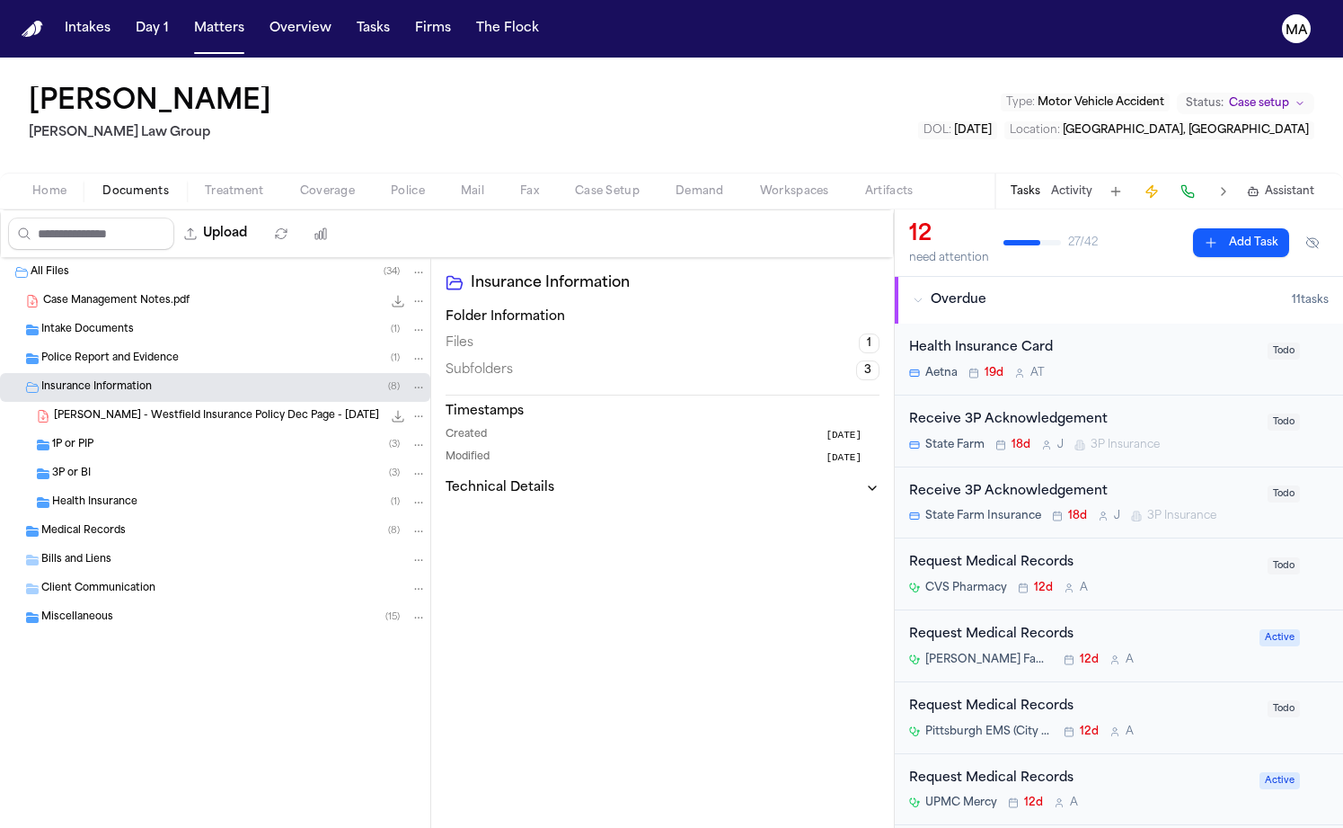
click at [115, 409] on span "B. Proctor - Westfield Insurance Policy Dec Page - 5.24.25" at bounding box center [216, 416] width 325 height 15
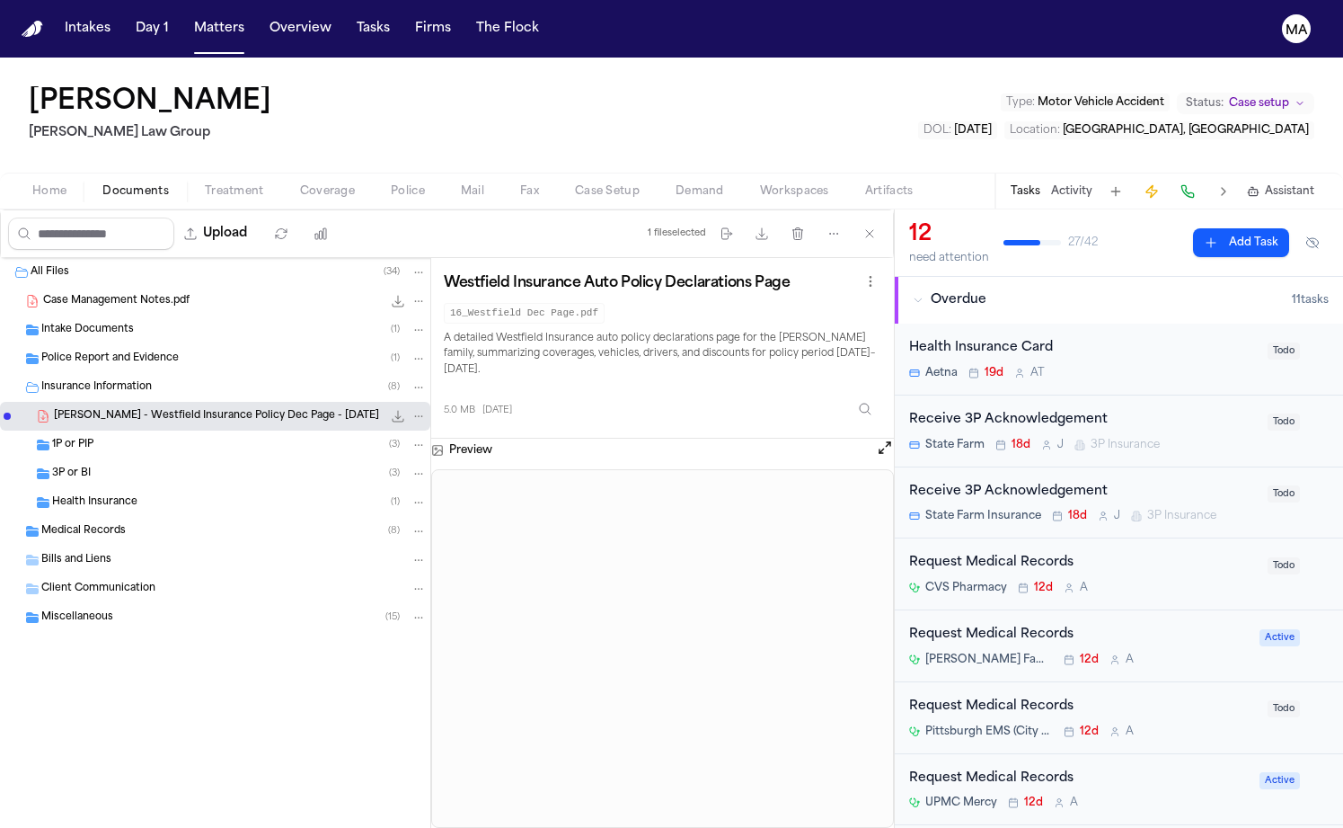
click at [65, 438] on span "1P or PIP" at bounding box center [72, 445] width 41 height 15
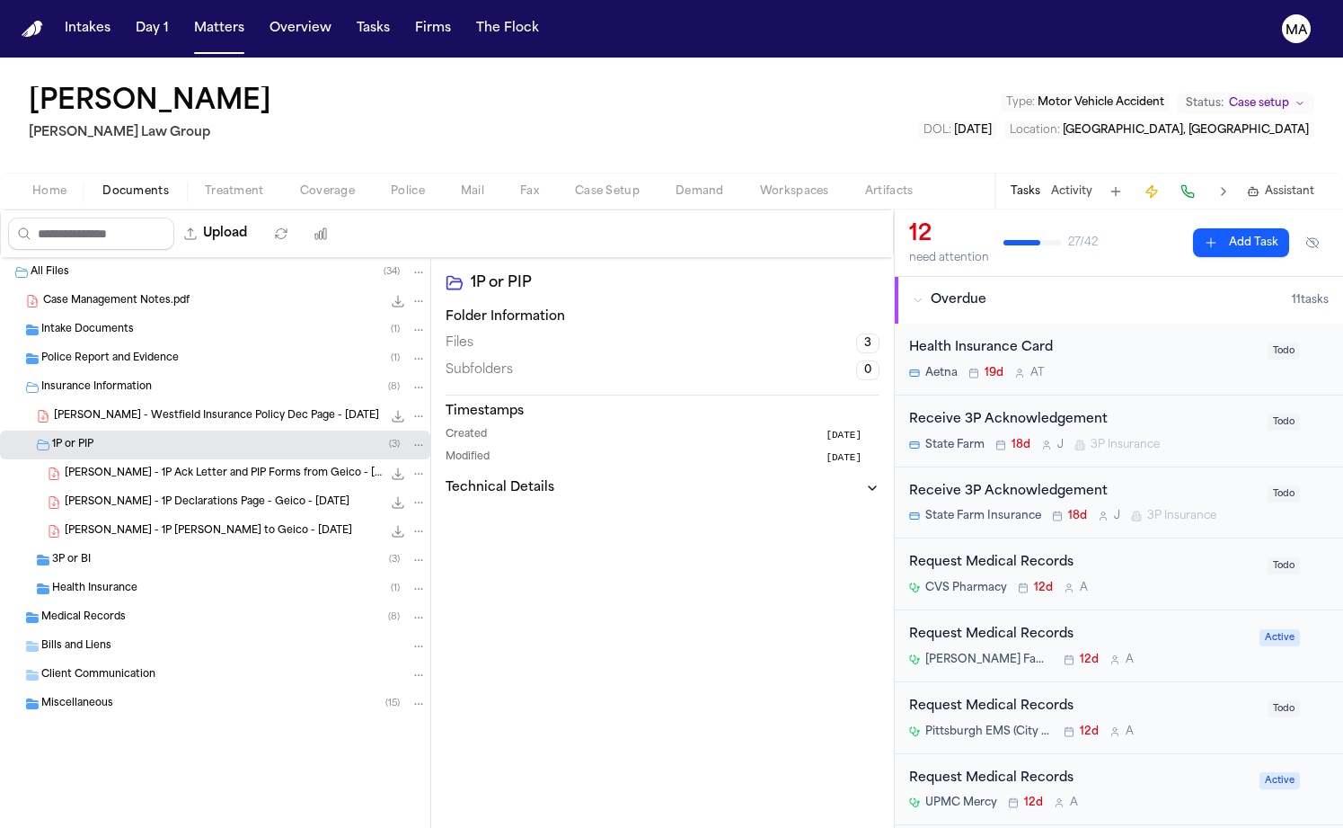
click at [130, 466] on span "S. Yang - 1P Ack Letter and PIP Forms from Geico - 7.22.25" at bounding box center [223, 473] width 317 height 15
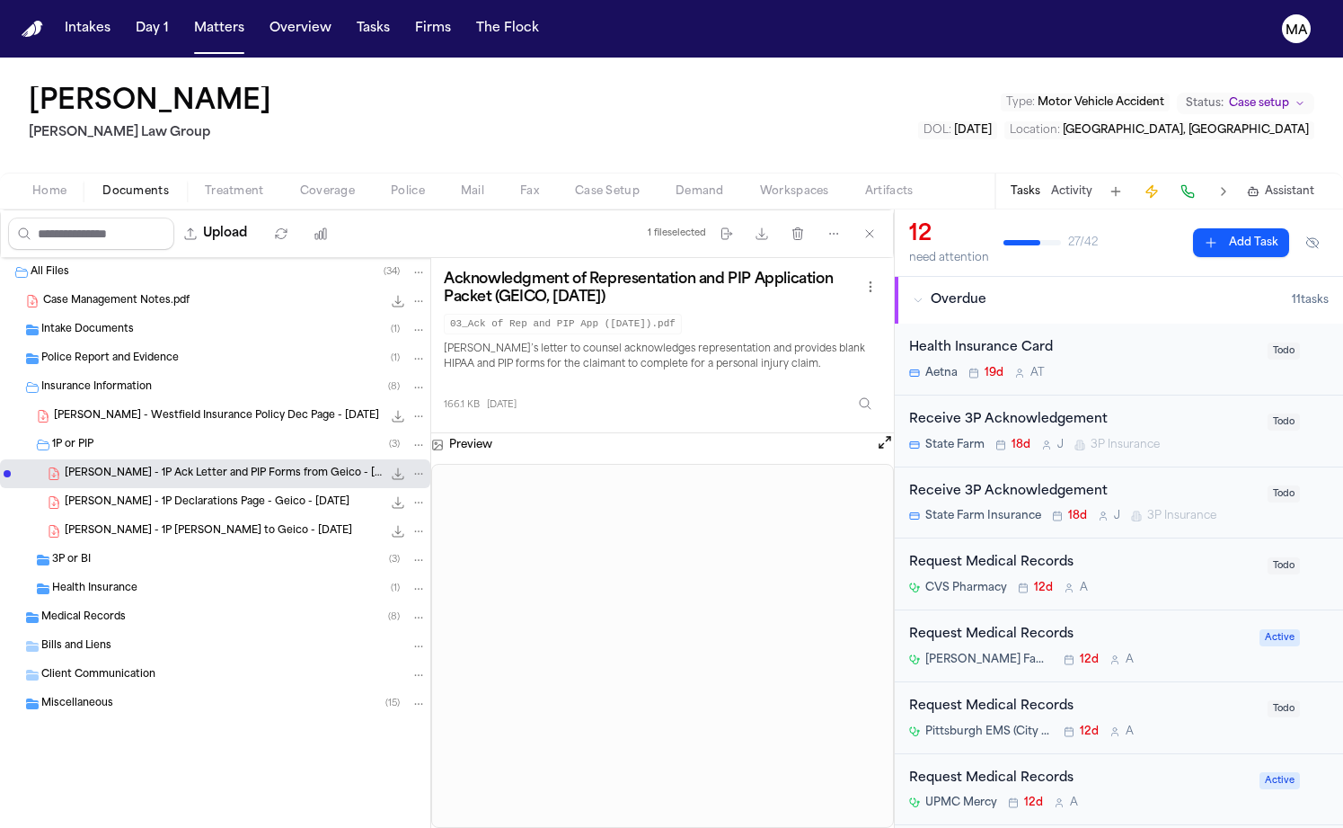
click at [134, 495] on span "S. Yang - 1P Declarations Page - Geico - 1.11.25" at bounding box center [207, 502] width 285 height 15
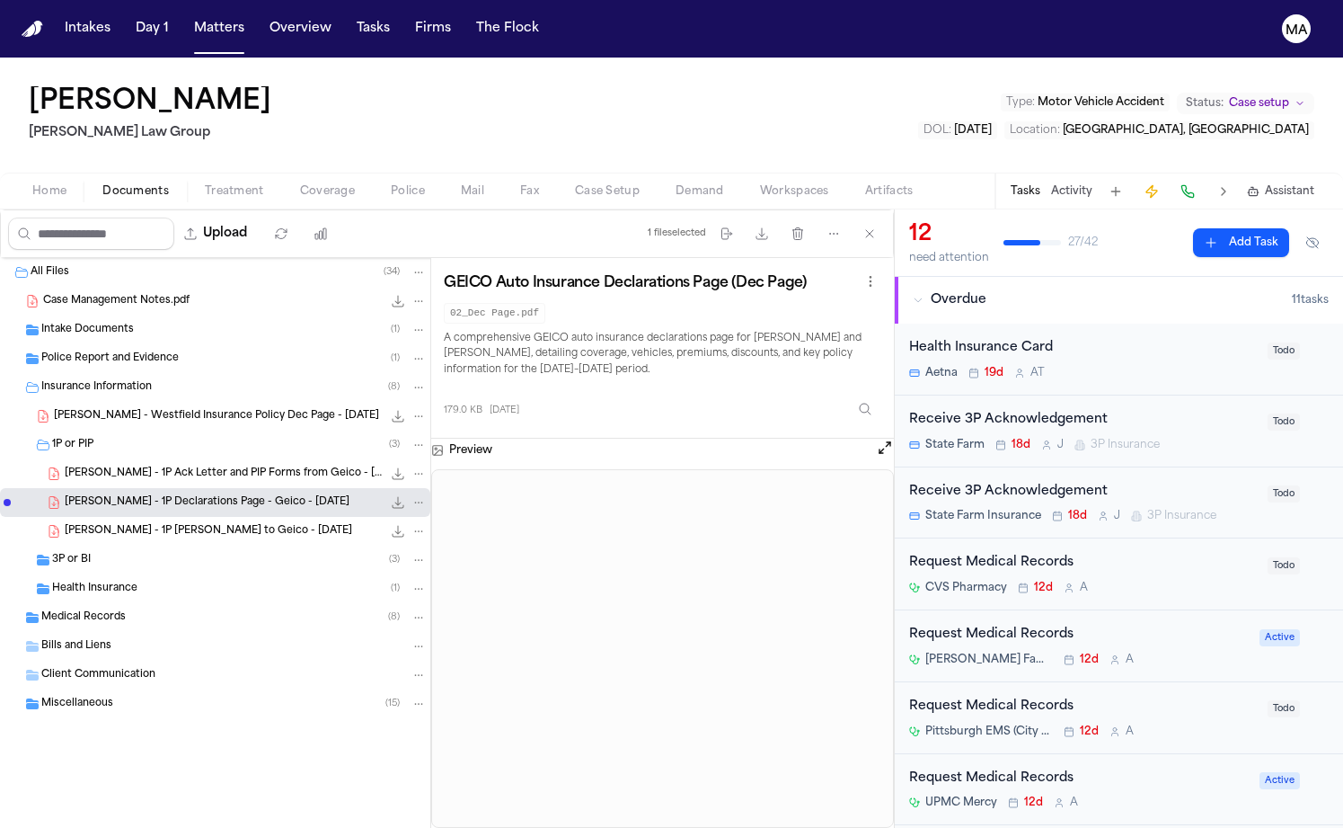
click at [92, 552] on div "3P or BI ( 3 )" at bounding box center [239, 560] width 375 height 16
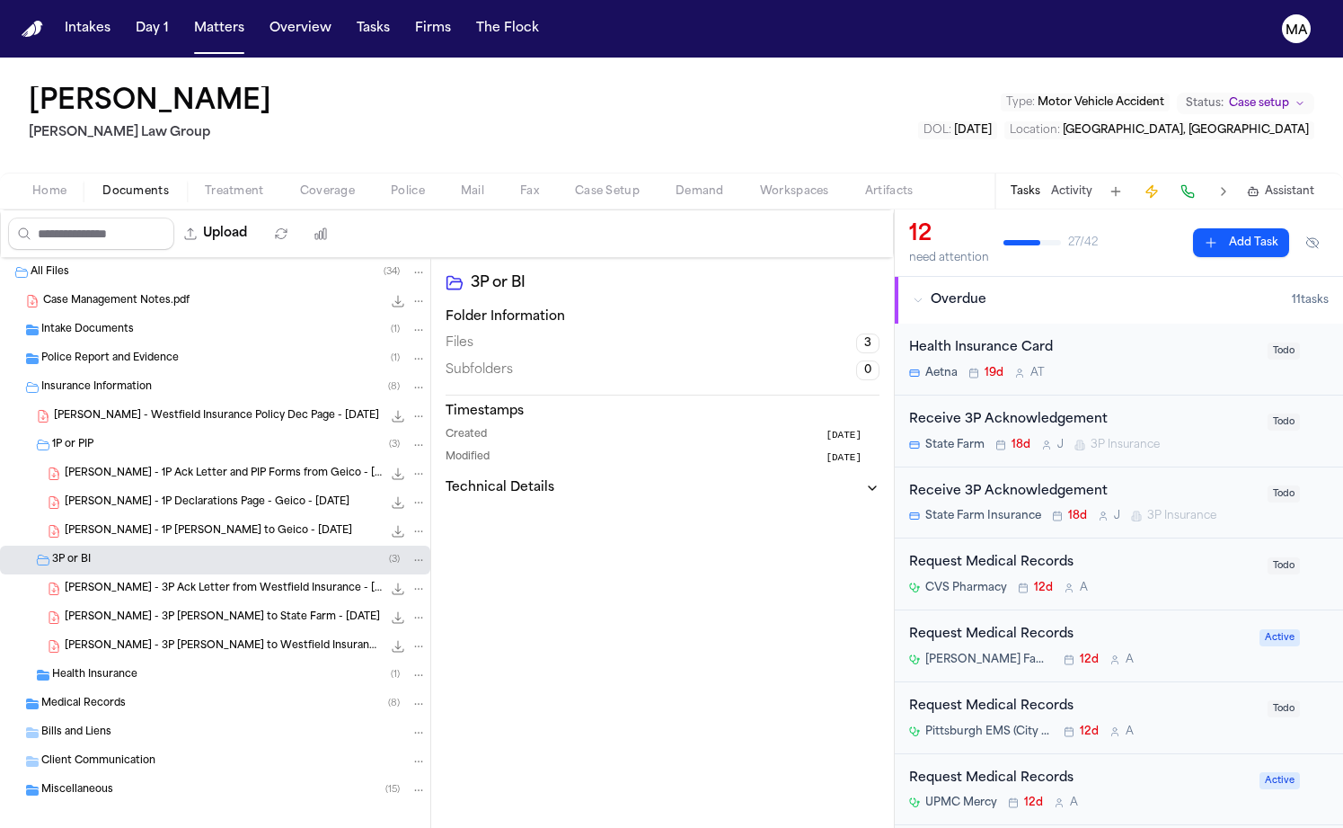
click at [150, 581] on span "S. Yang - 3P Ack Letter from Westfield Insurance - 8.5.25" at bounding box center [223, 588] width 317 height 15
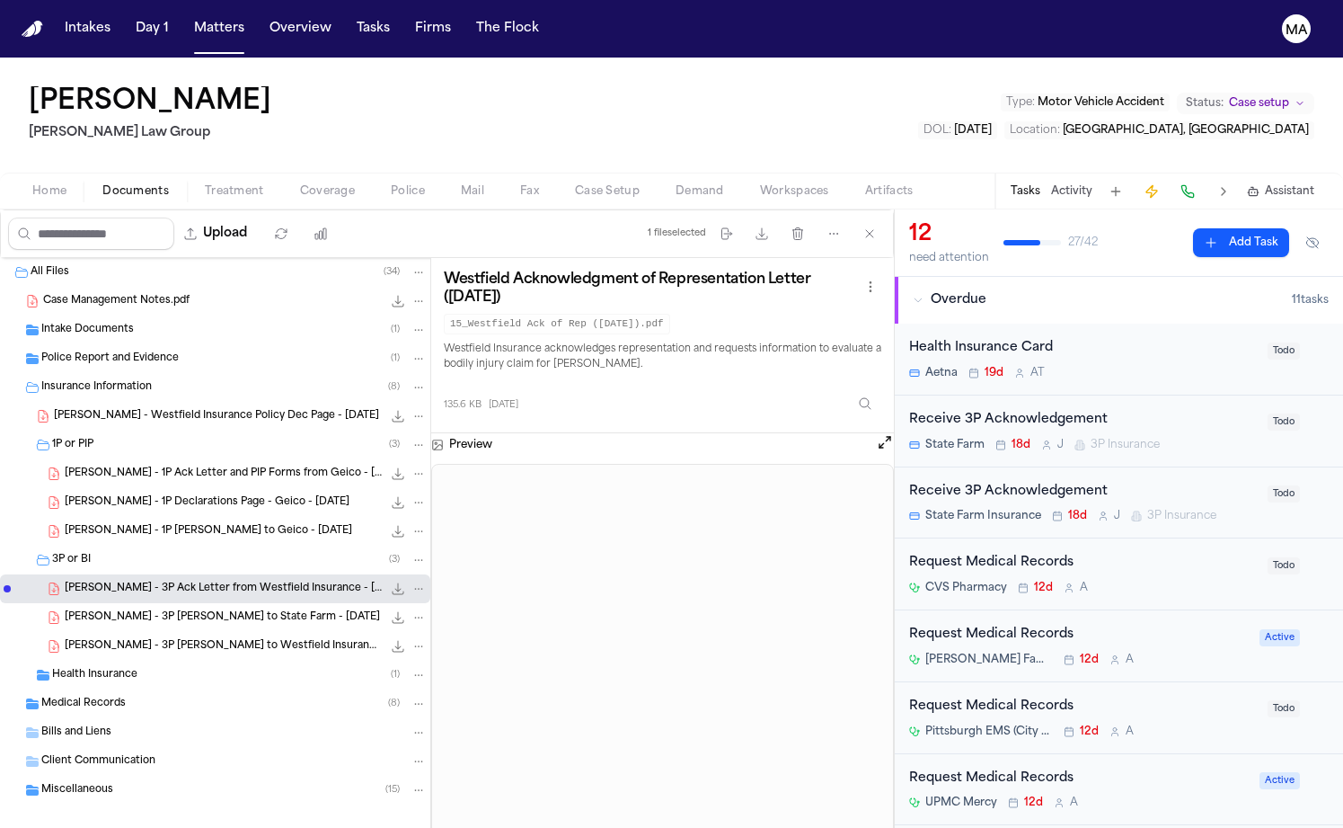
click at [304, 64] on div "Shawn Yang Romanow Law Group Type : Motor Vehicle Accident Status: Case setup D…" at bounding box center [671, 115] width 1343 height 115
click at [187, 20] on button "Matters" at bounding box center [219, 29] width 65 height 32
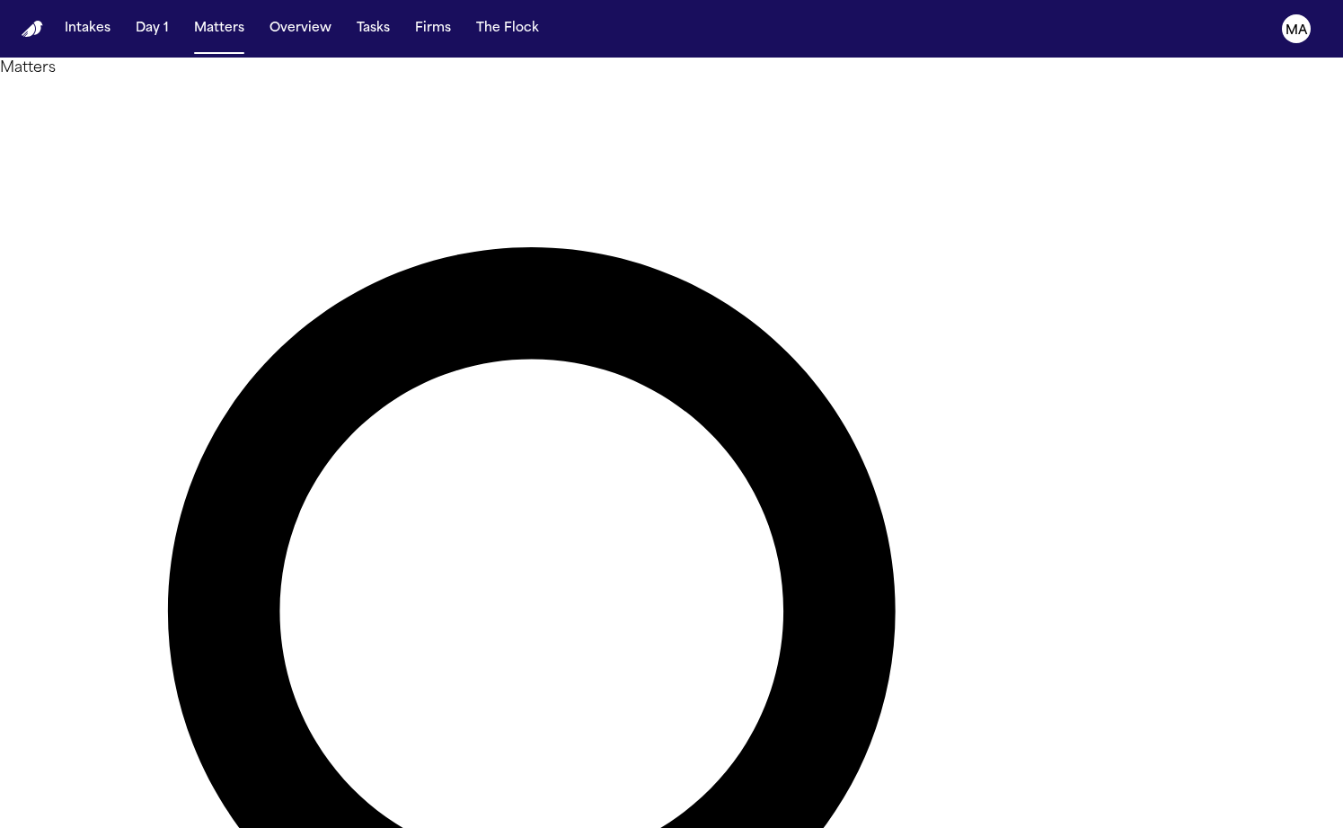
drag, startPoint x: 901, startPoint y: 72, endPoint x: 811, endPoint y: 75, distance: 90.8
click at [811, 79] on div "**********" at bounding box center [671, 761] width 1343 height 1365
type input "*******"
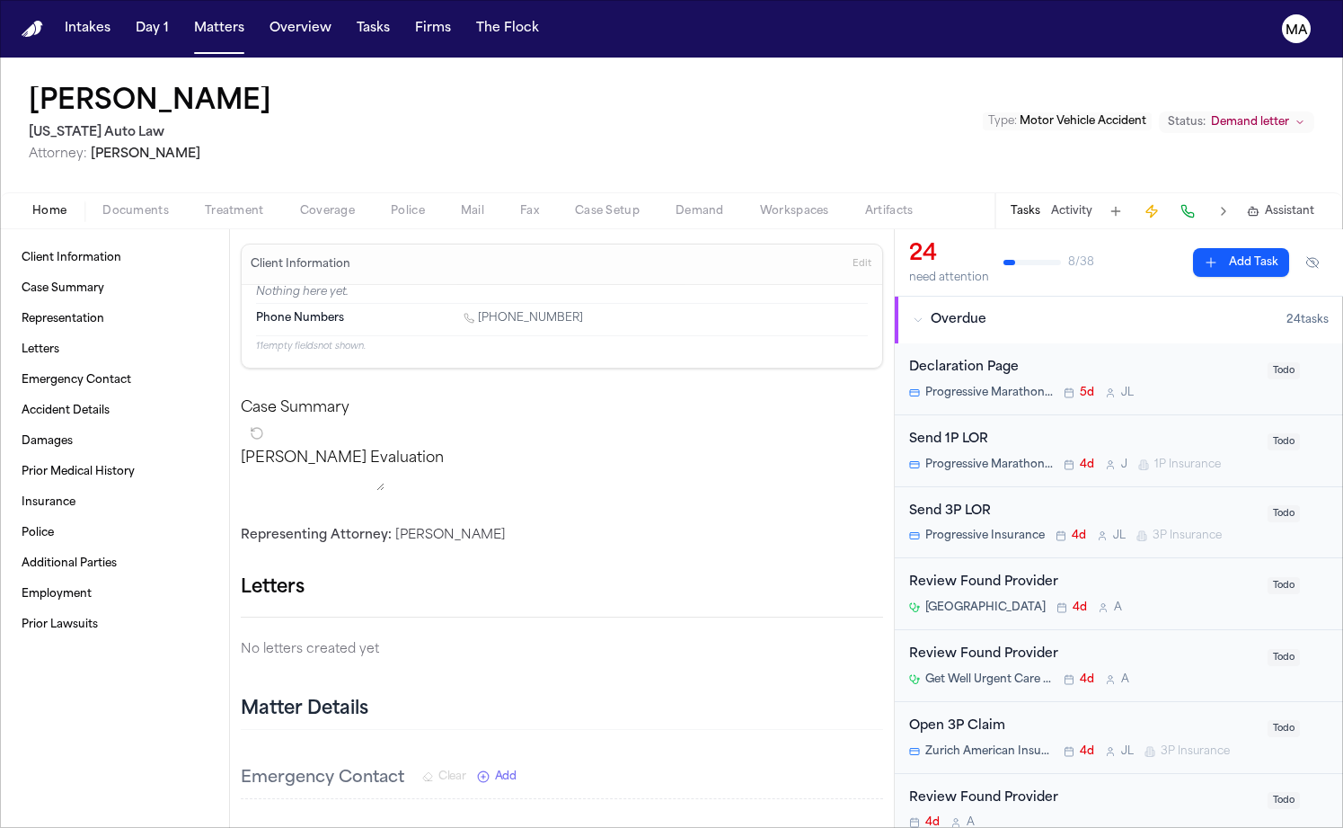
click at [102, 204] on span "Documents" at bounding box center [135, 211] width 67 height 14
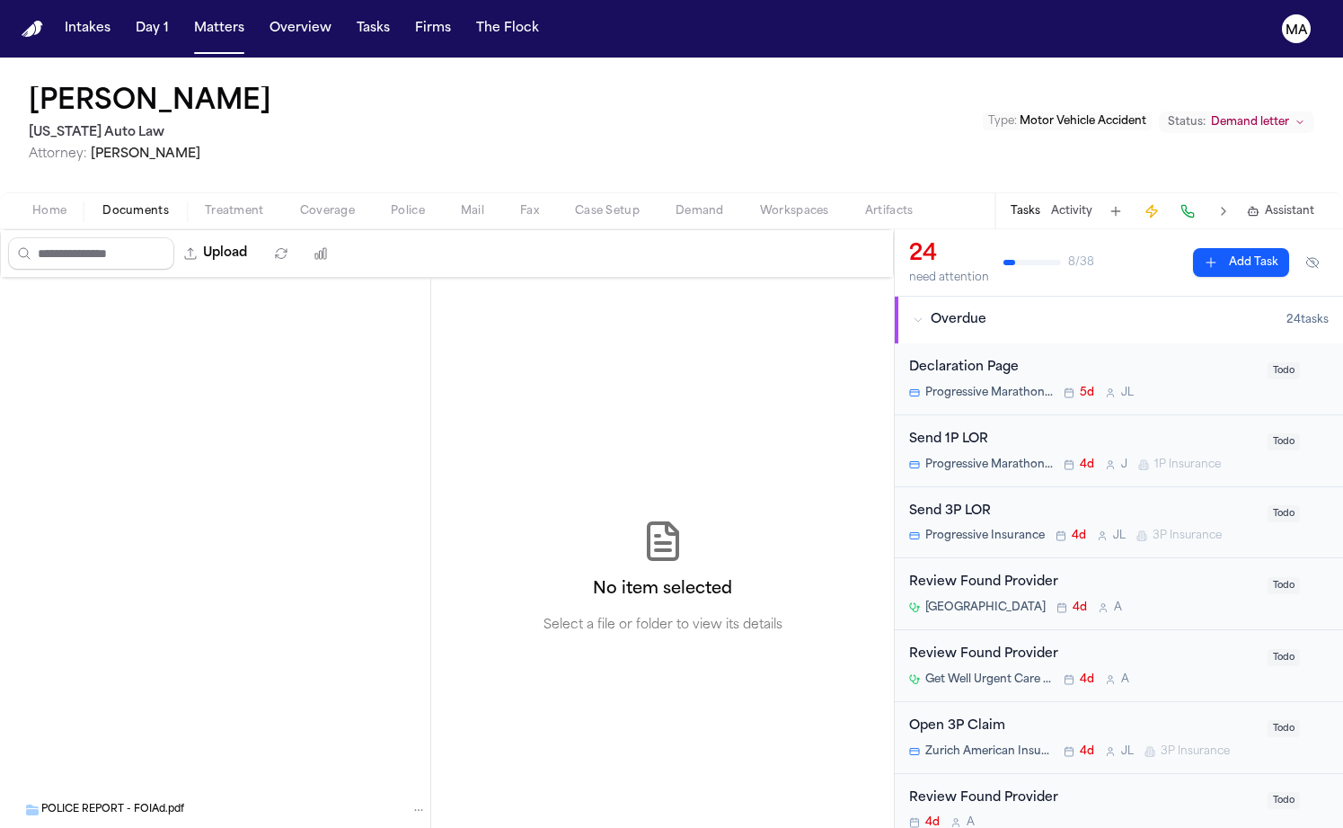
scroll to position [684, 0]
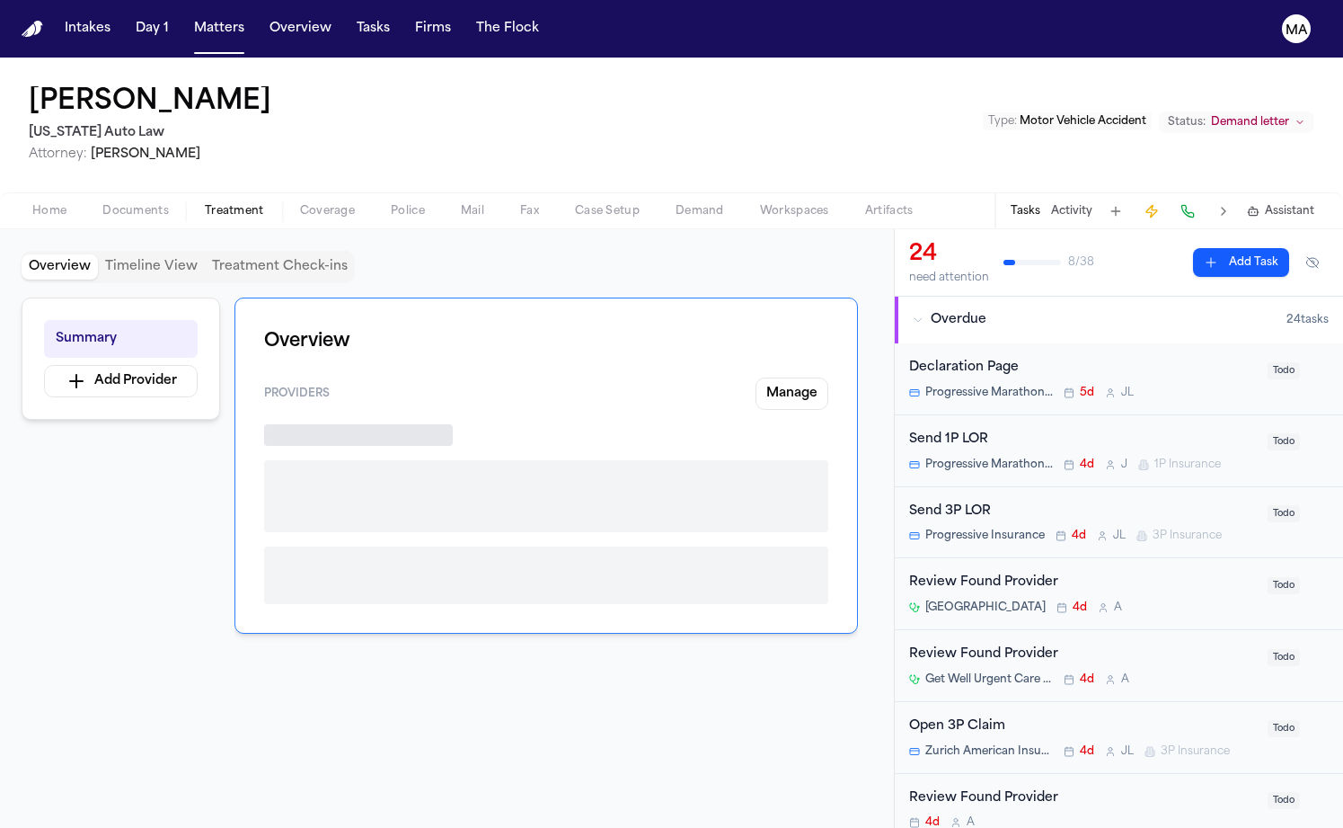
click at [205, 204] on span "Treatment" at bounding box center [234, 211] width 59 height 14
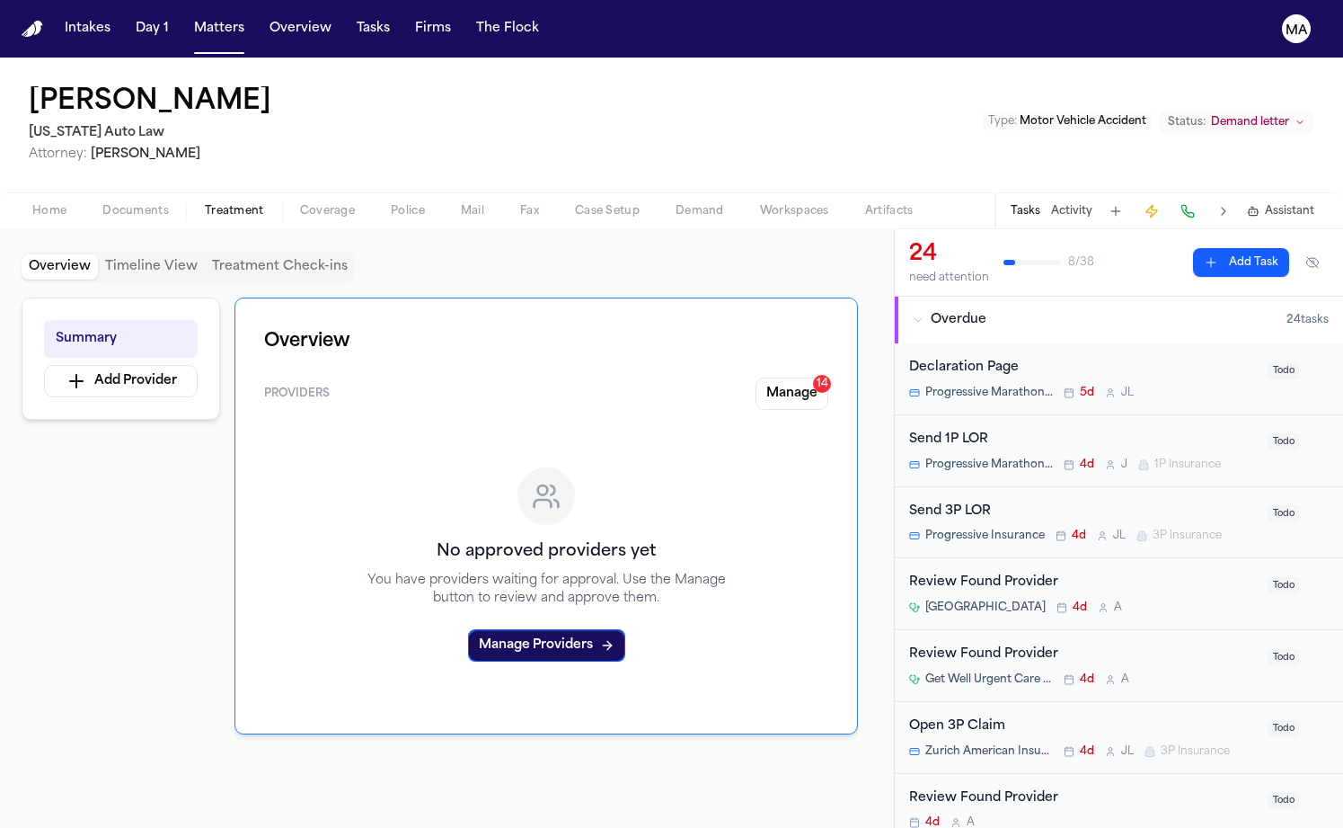
click at [658, 200] on button "Demand" at bounding box center [700, 211] width 84 height 22
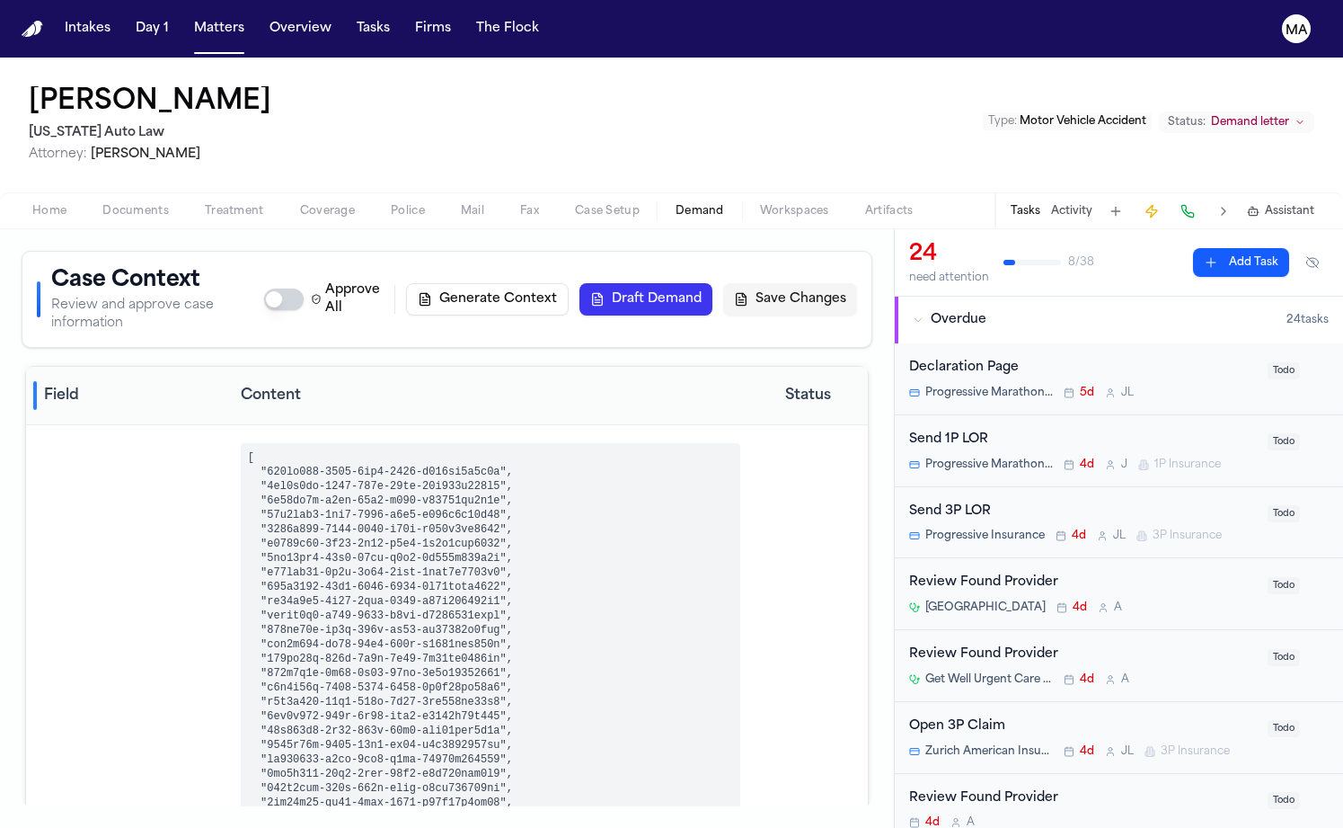
click at [760, 204] on span "Workspaces" at bounding box center [794, 211] width 69 height 14
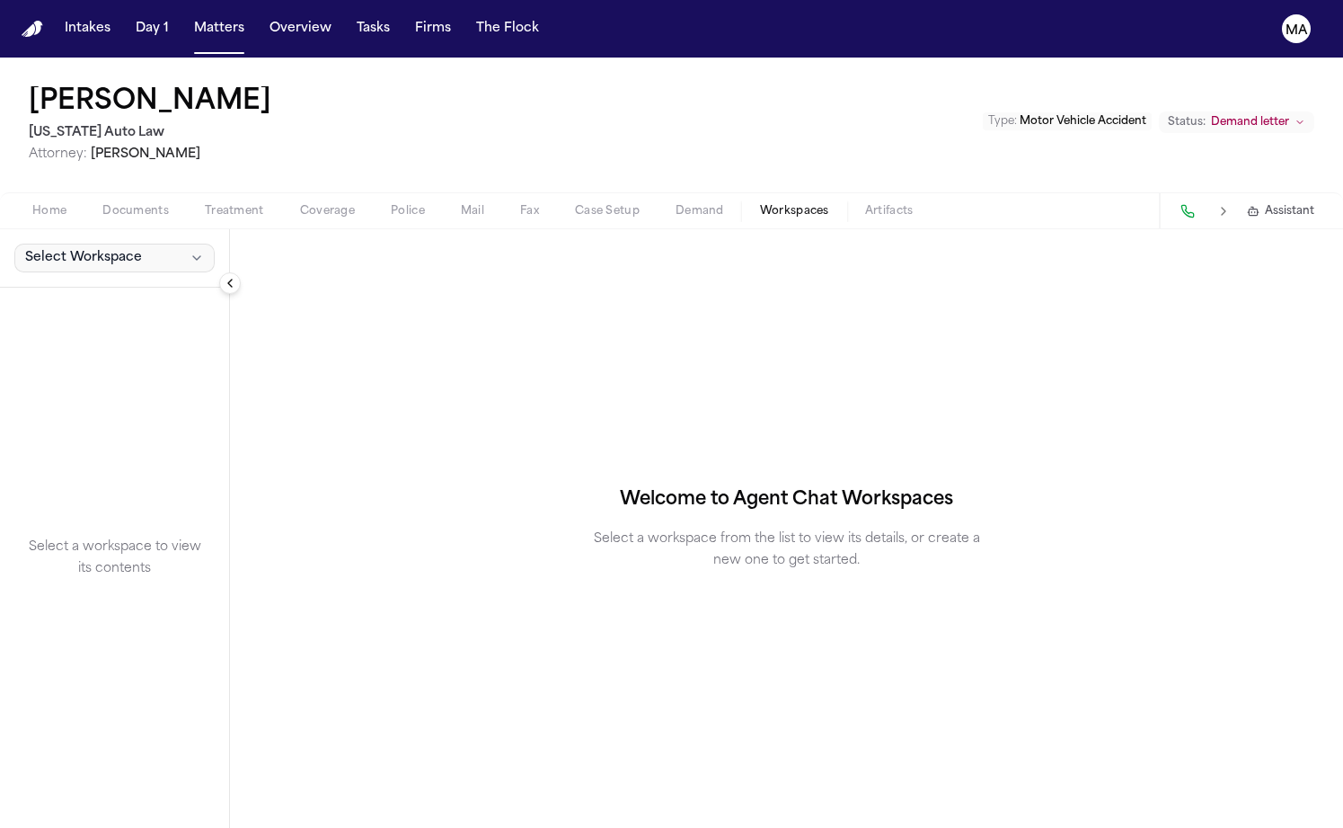
click at [75, 249] on span "Select Workspace" at bounding box center [83, 258] width 117 height 18
click at [75, 166] on span "Finch Agent Demand" at bounding box center [121, 175] width 209 height 18
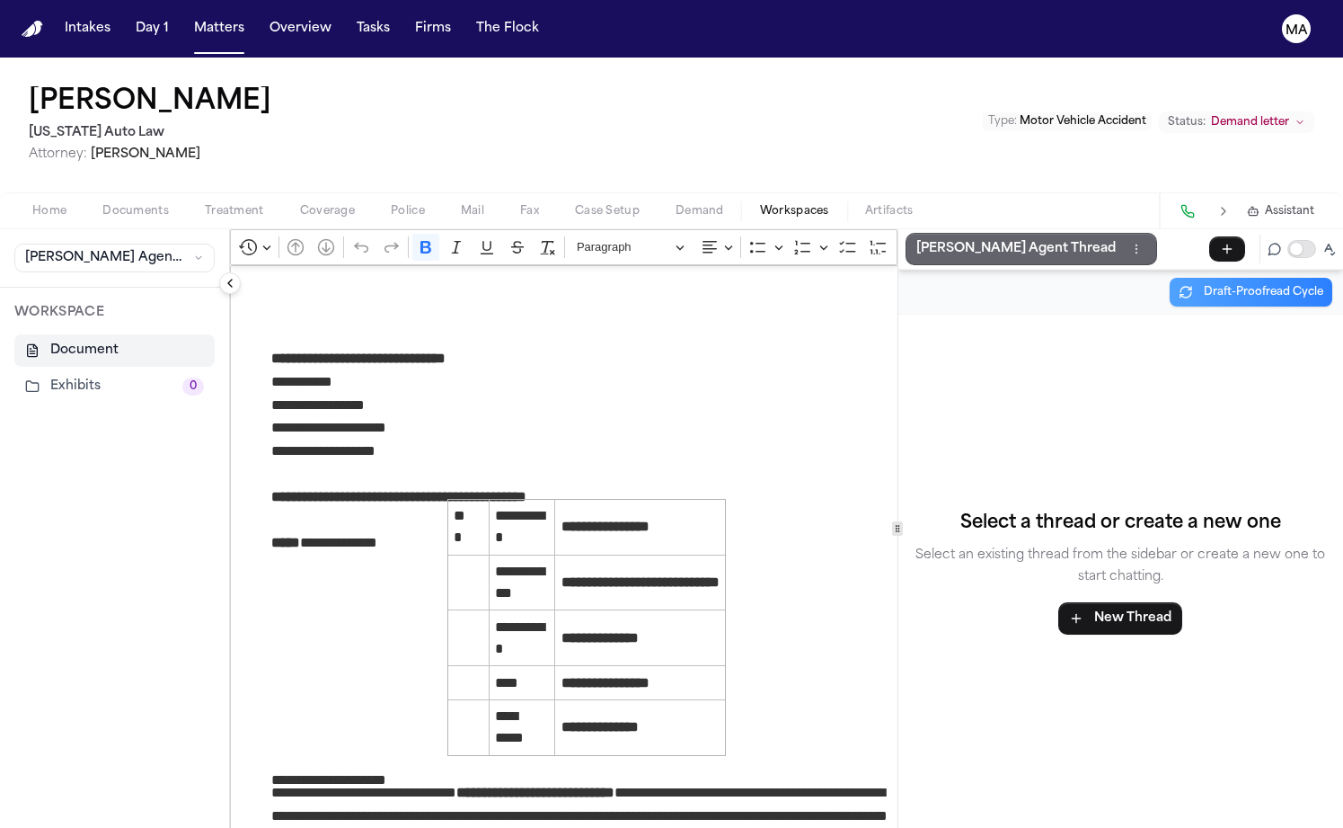
click at [917, 238] on p "[PERSON_NAME] Agent Thread" at bounding box center [1017, 249] width 200 height 22
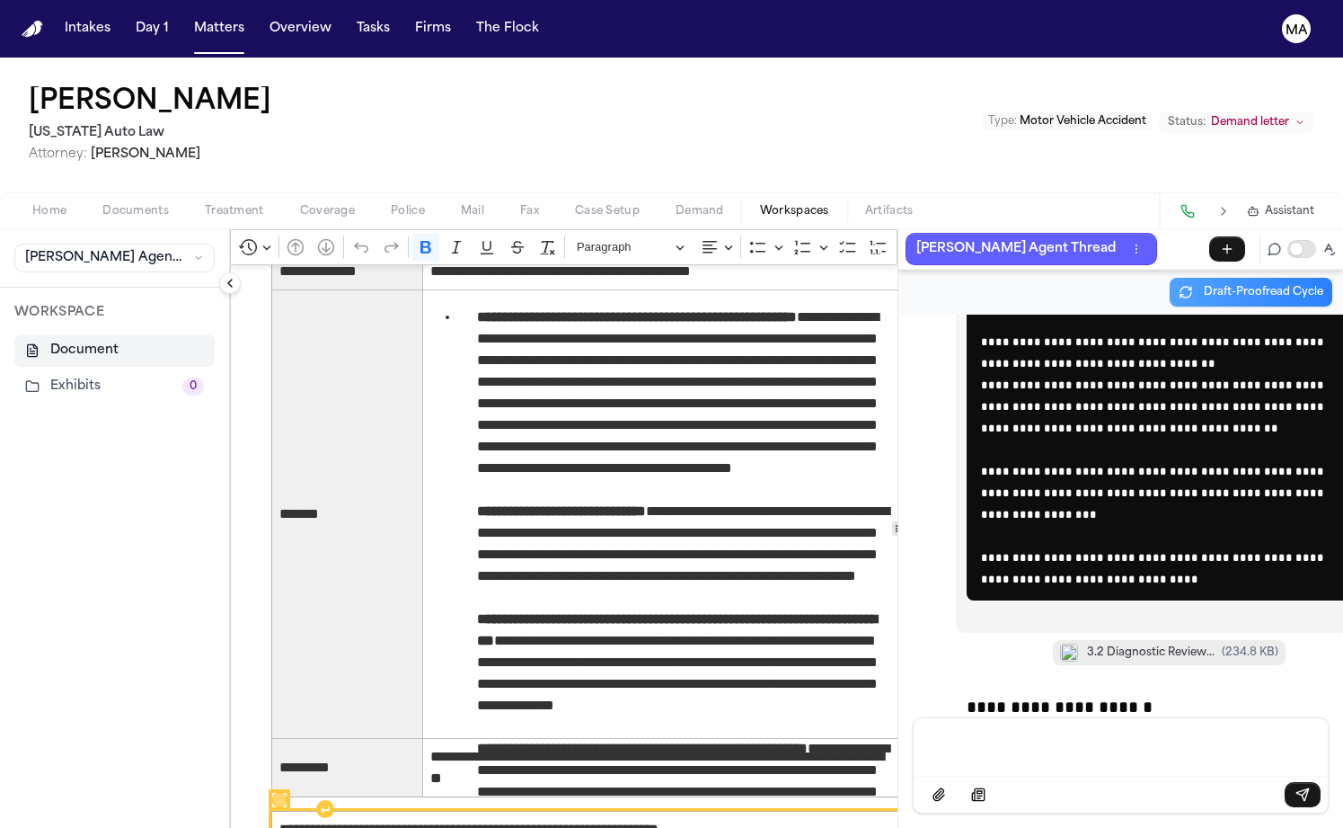
scroll to position [3410, 0]
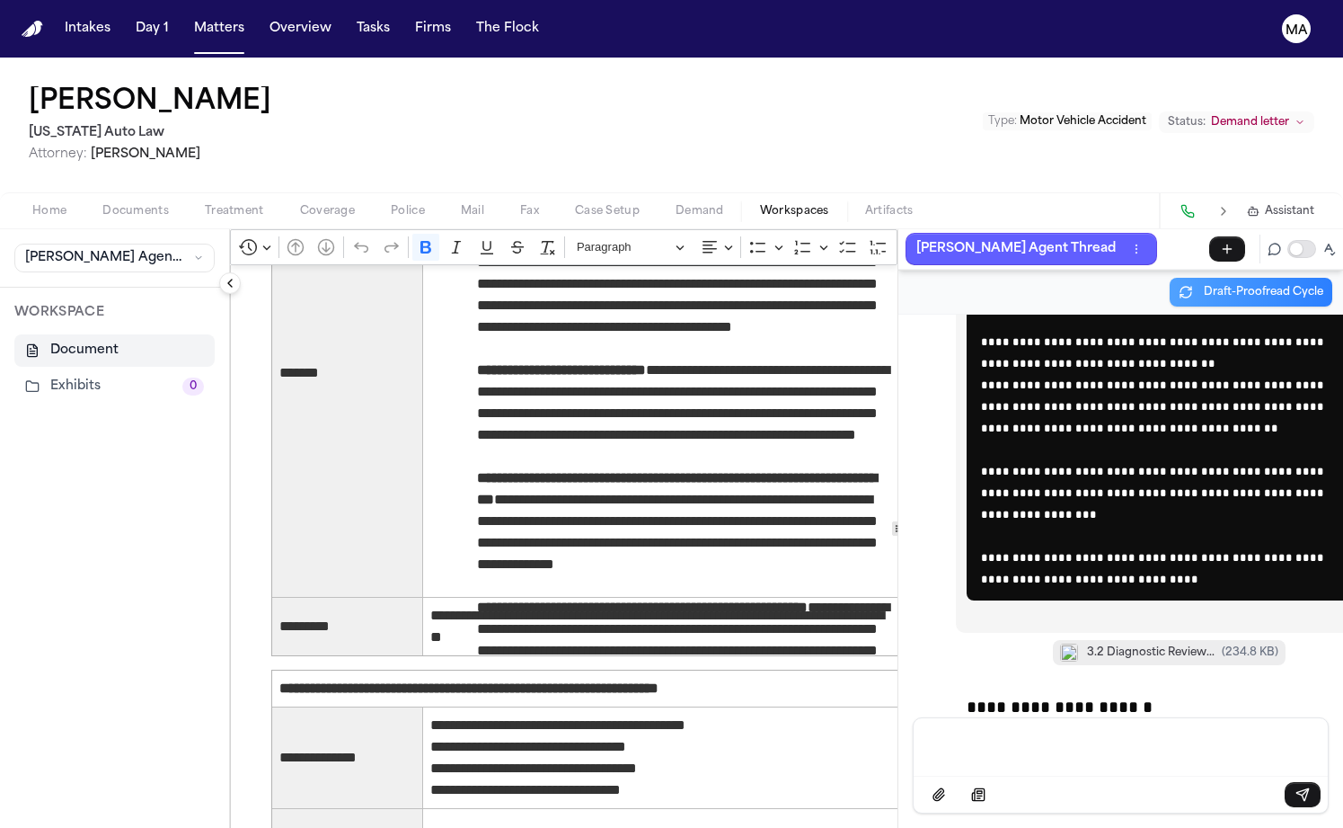
click at [958, 754] on p "Message input" at bounding box center [1120, 745] width 371 height 18
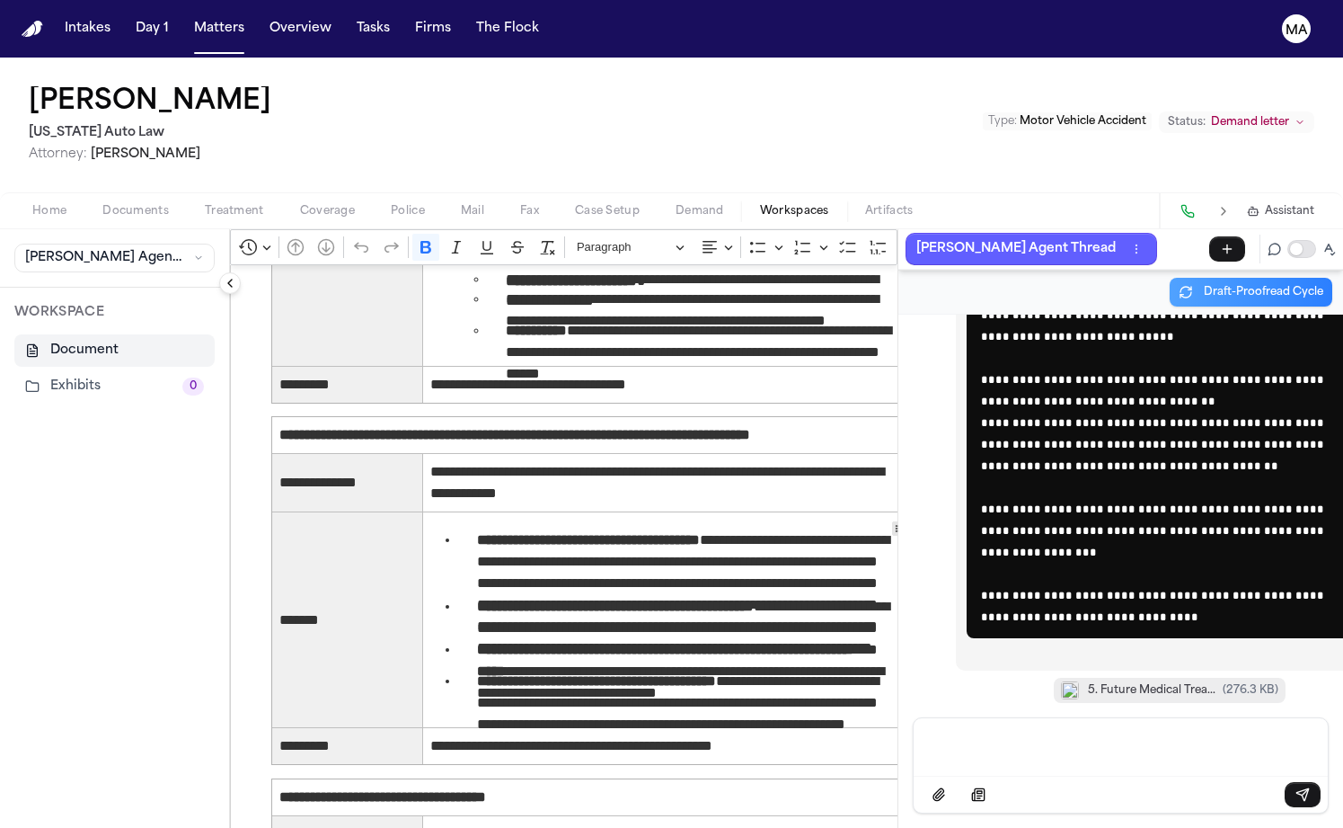
scroll to position [2670, 0]
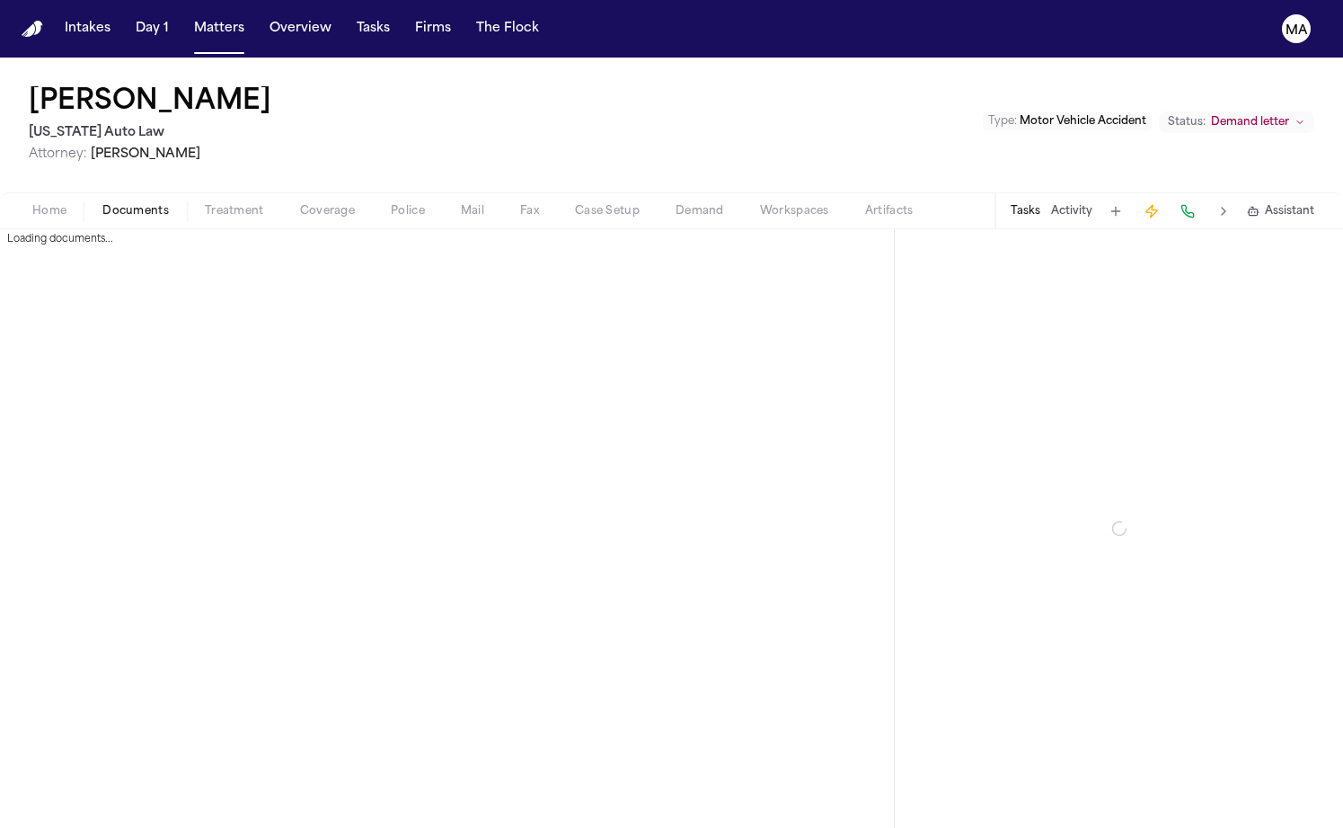
click at [102, 204] on span "Documents" at bounding box center [135, 211] width 67 height 14
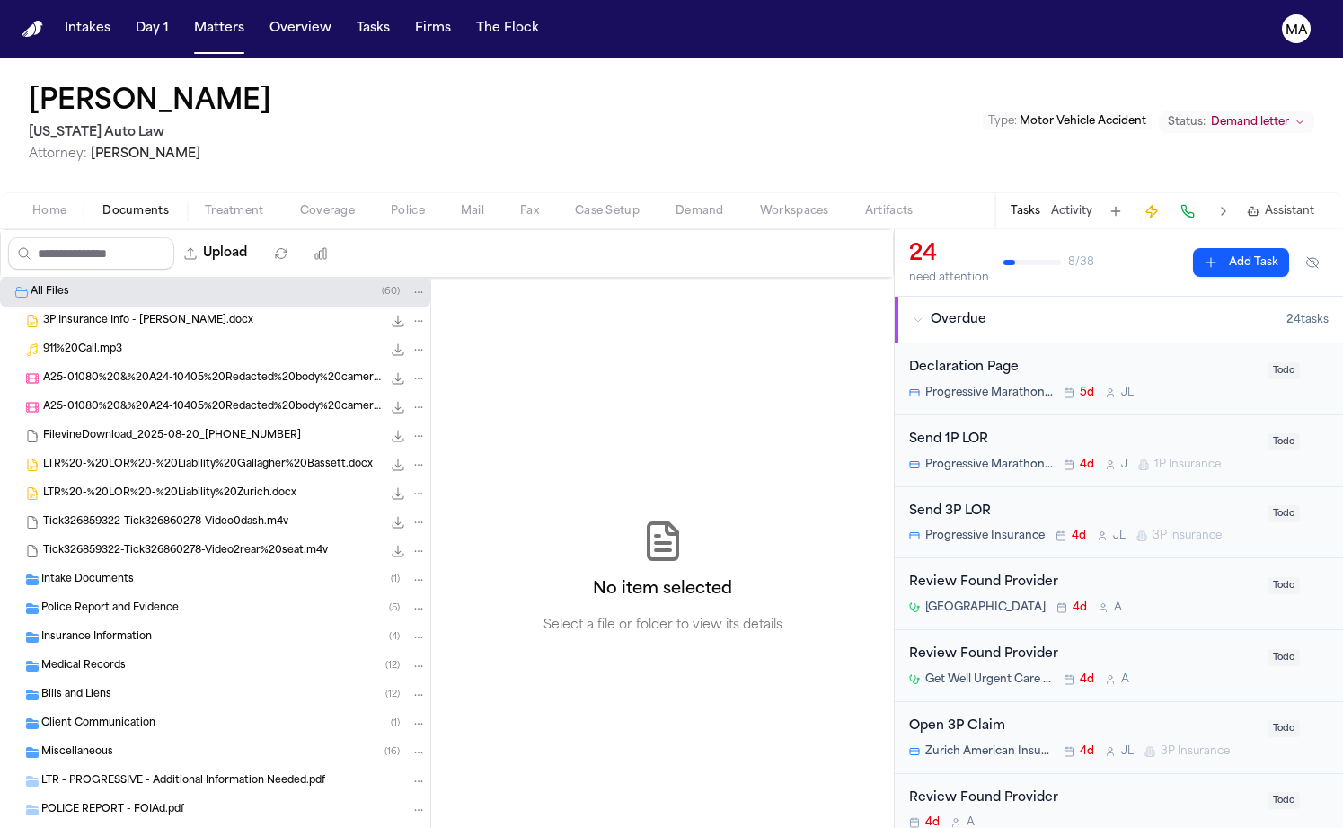
click at [116, 652] on div "Medical Records ( 12 )" at bounding box center [215, 666] width 430 height 29
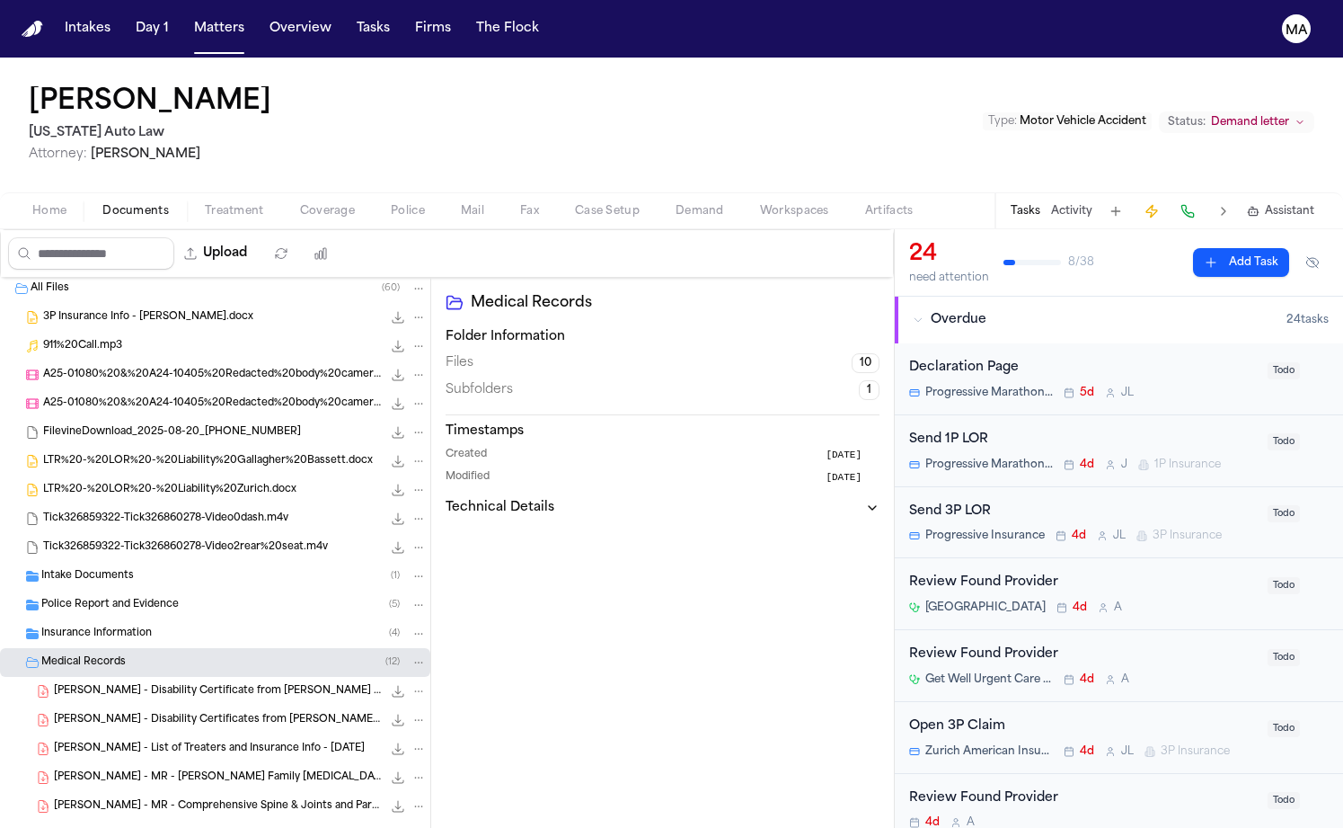
scroll to position [81, 0]
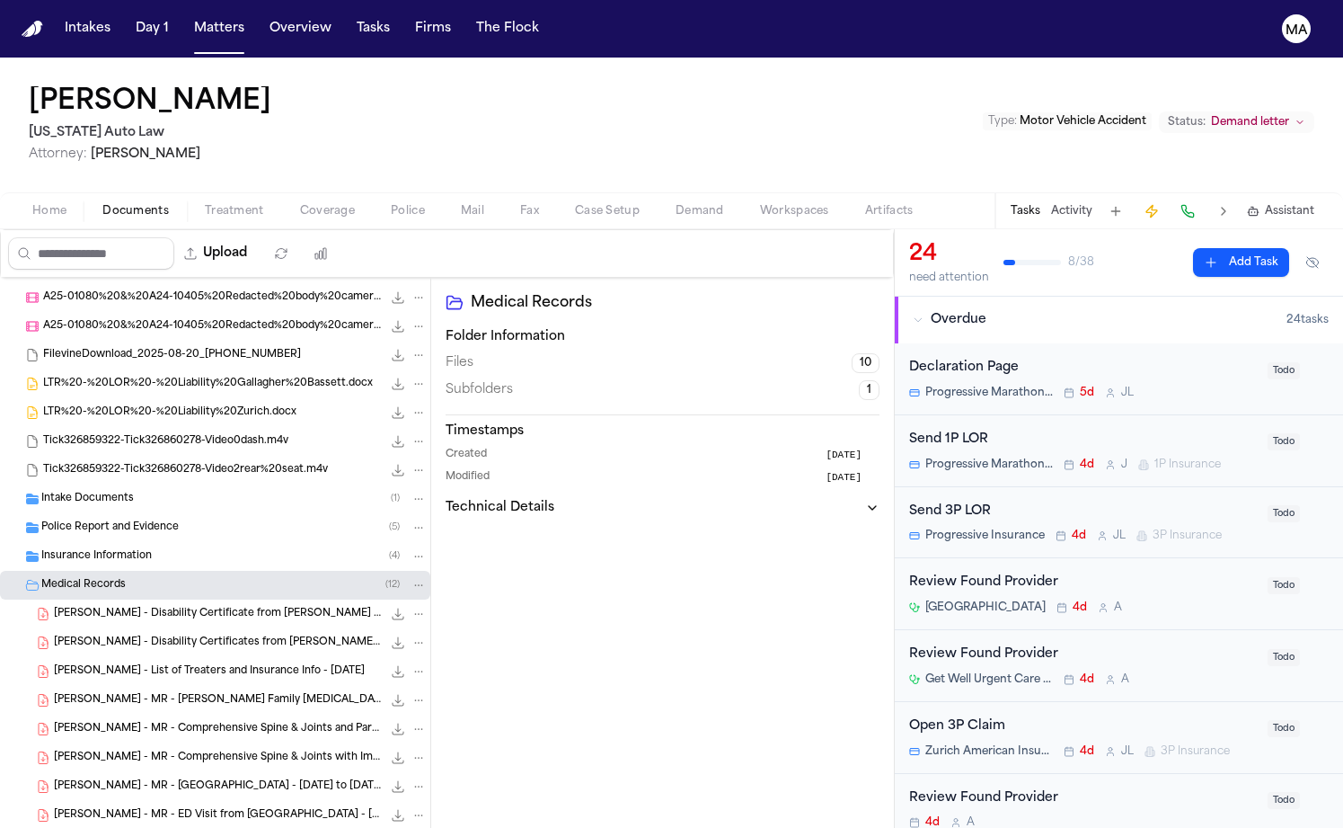
click at [146, 743] on div "V. Gullett - MR - Comprehensive Spine & Joints with Imaging and Disability Docs…" at bounding box center [215, 757] width 430 height 29
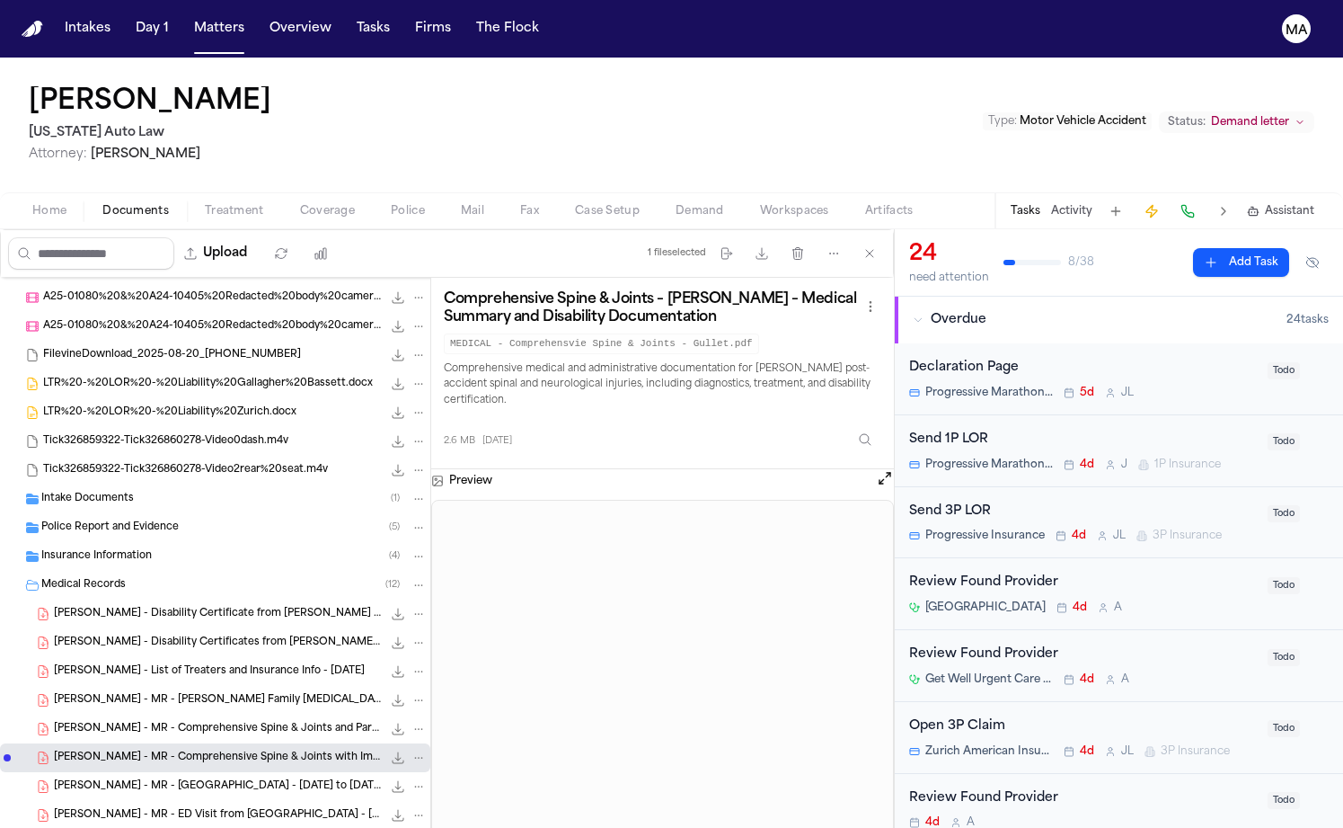
click at [135, 722] on span "V. Gullett - MR - Comprehensive Spine & Joints and Parkwood Imaging - 1.21.25 t…" at bounding box center [218, 729] width 328 height 15
